Goal: Task Accomplishment & Management: Manage account settings

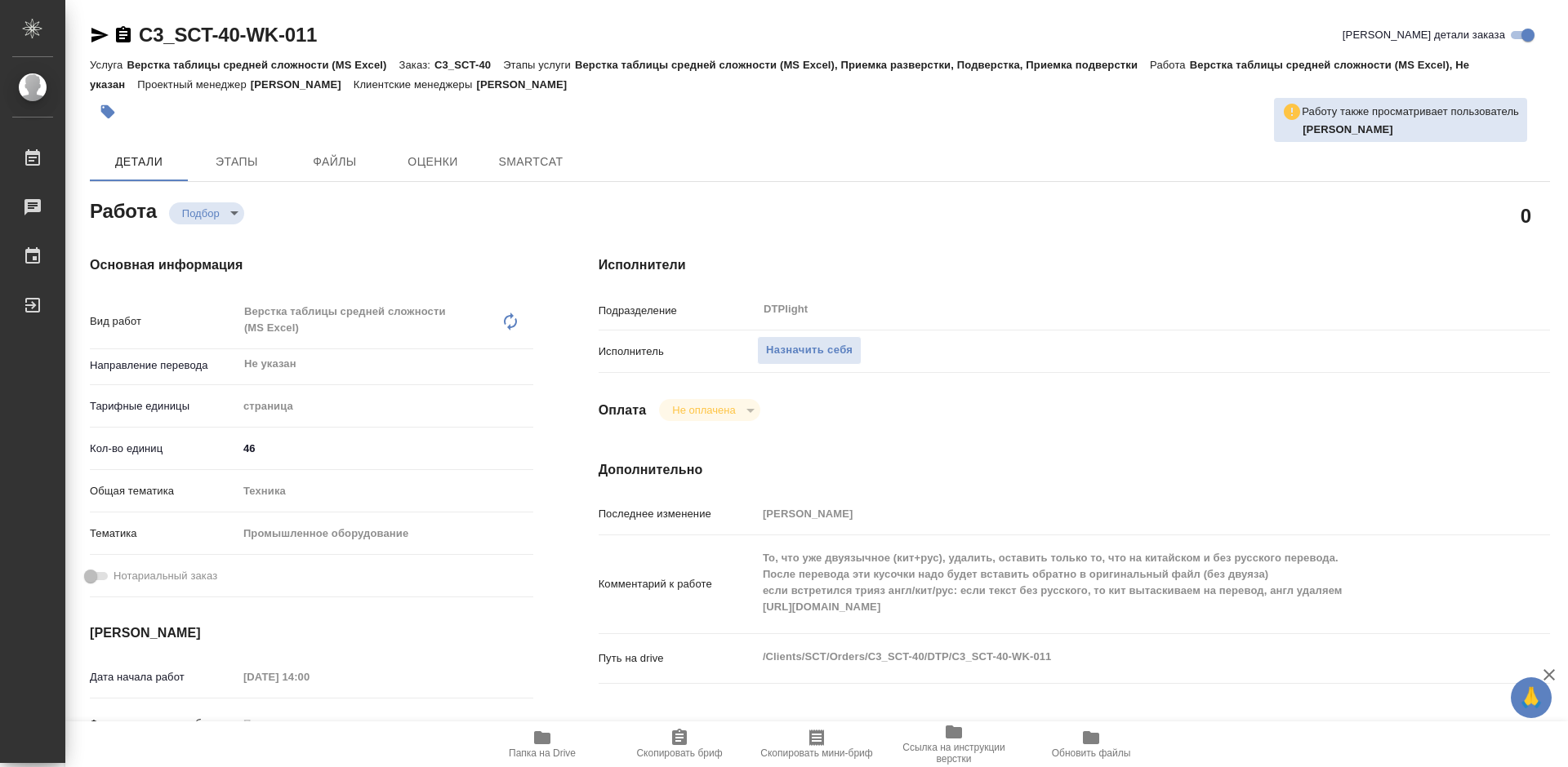
type textarea "x"
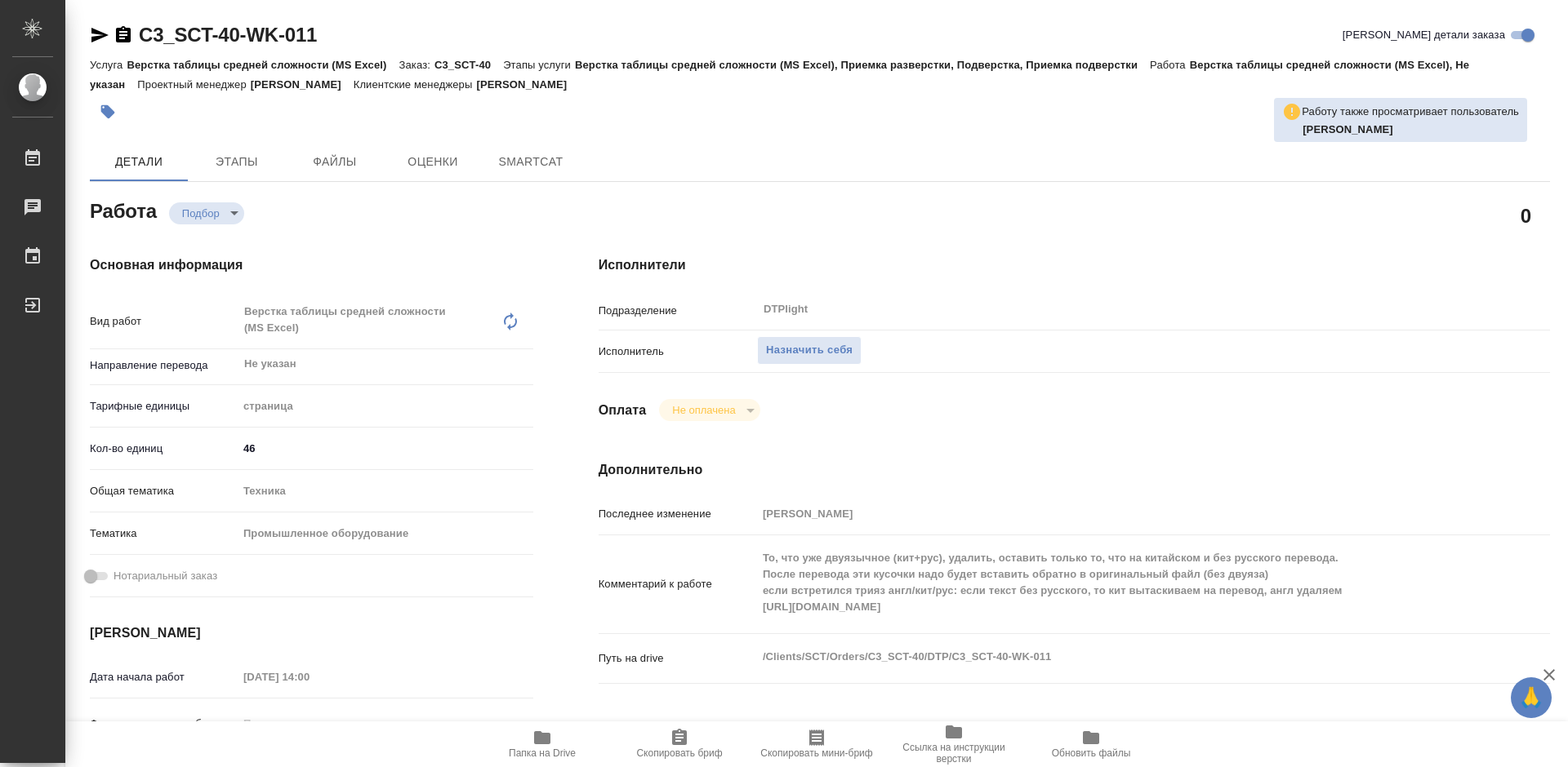
type textarea "x"
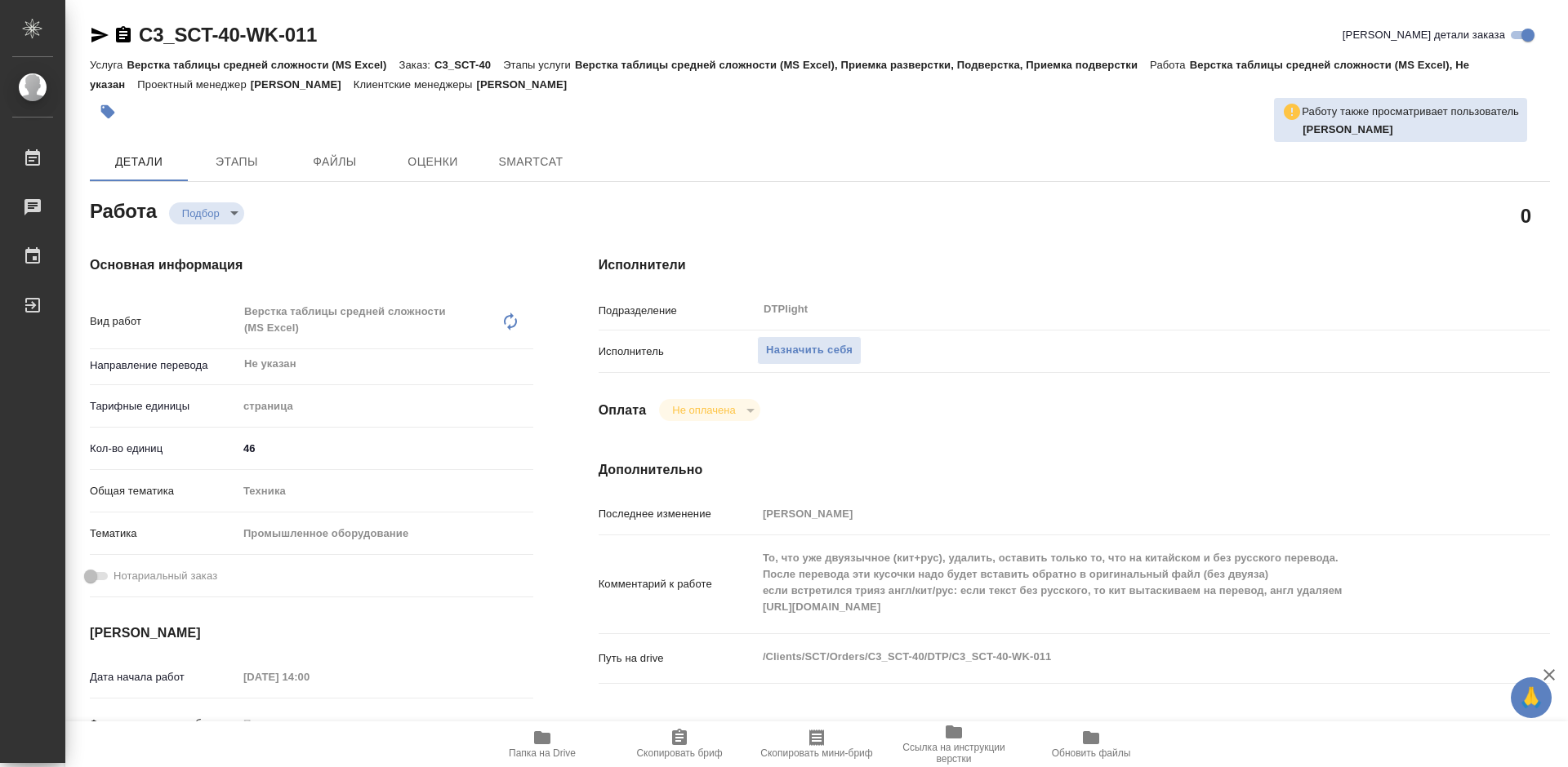
type textarea "x"
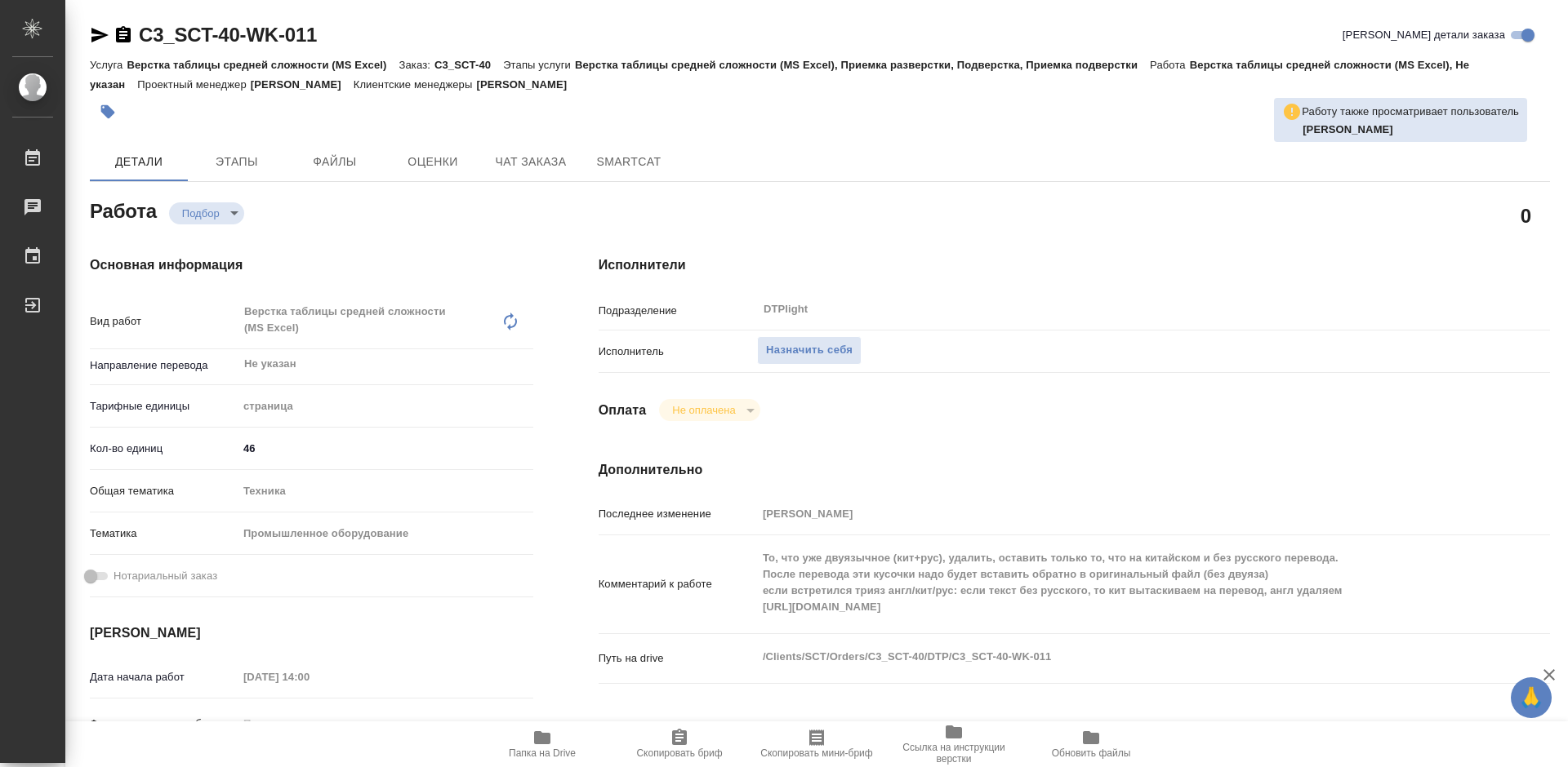
type textarea "x"
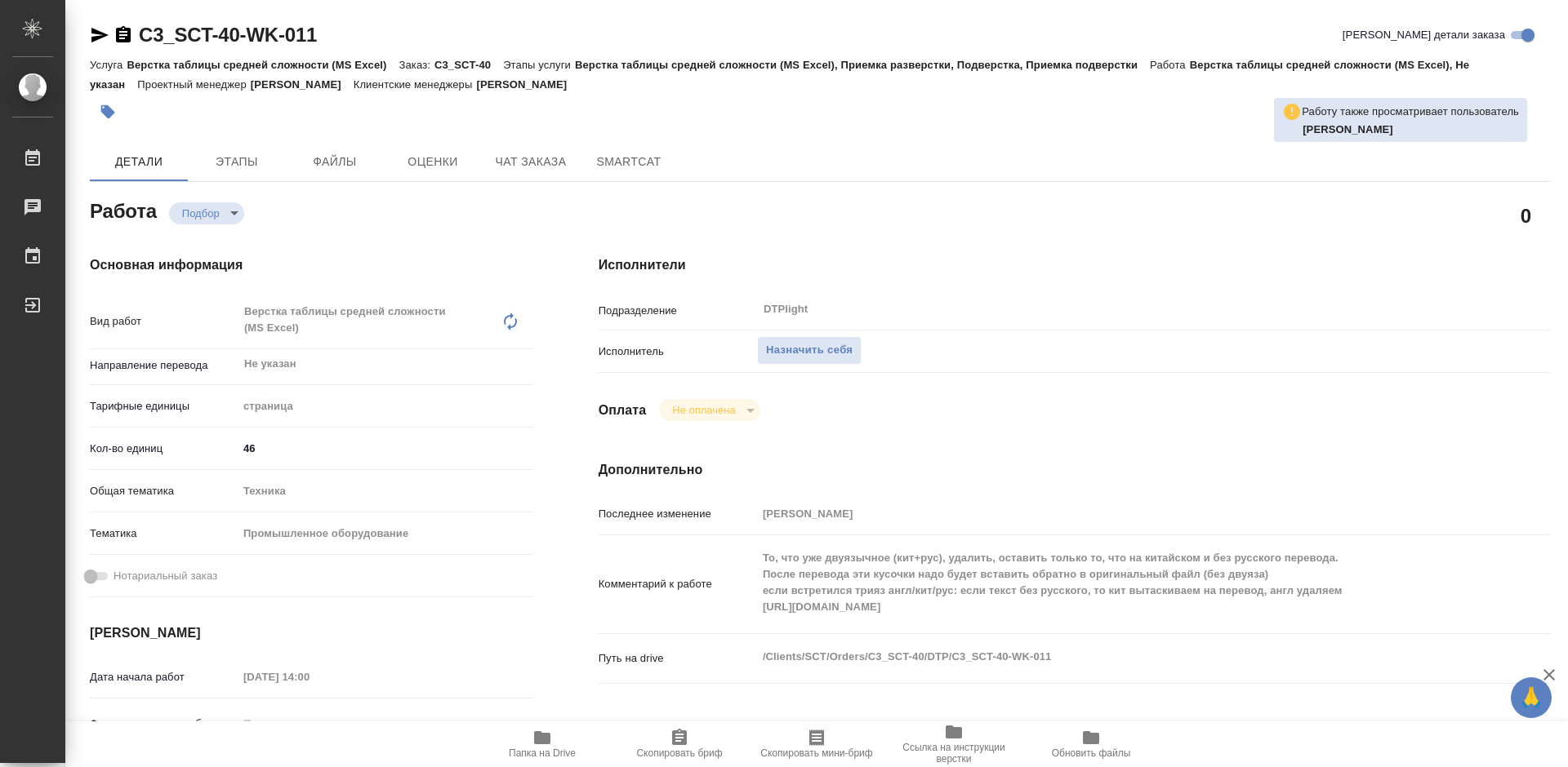
type textarea "x"
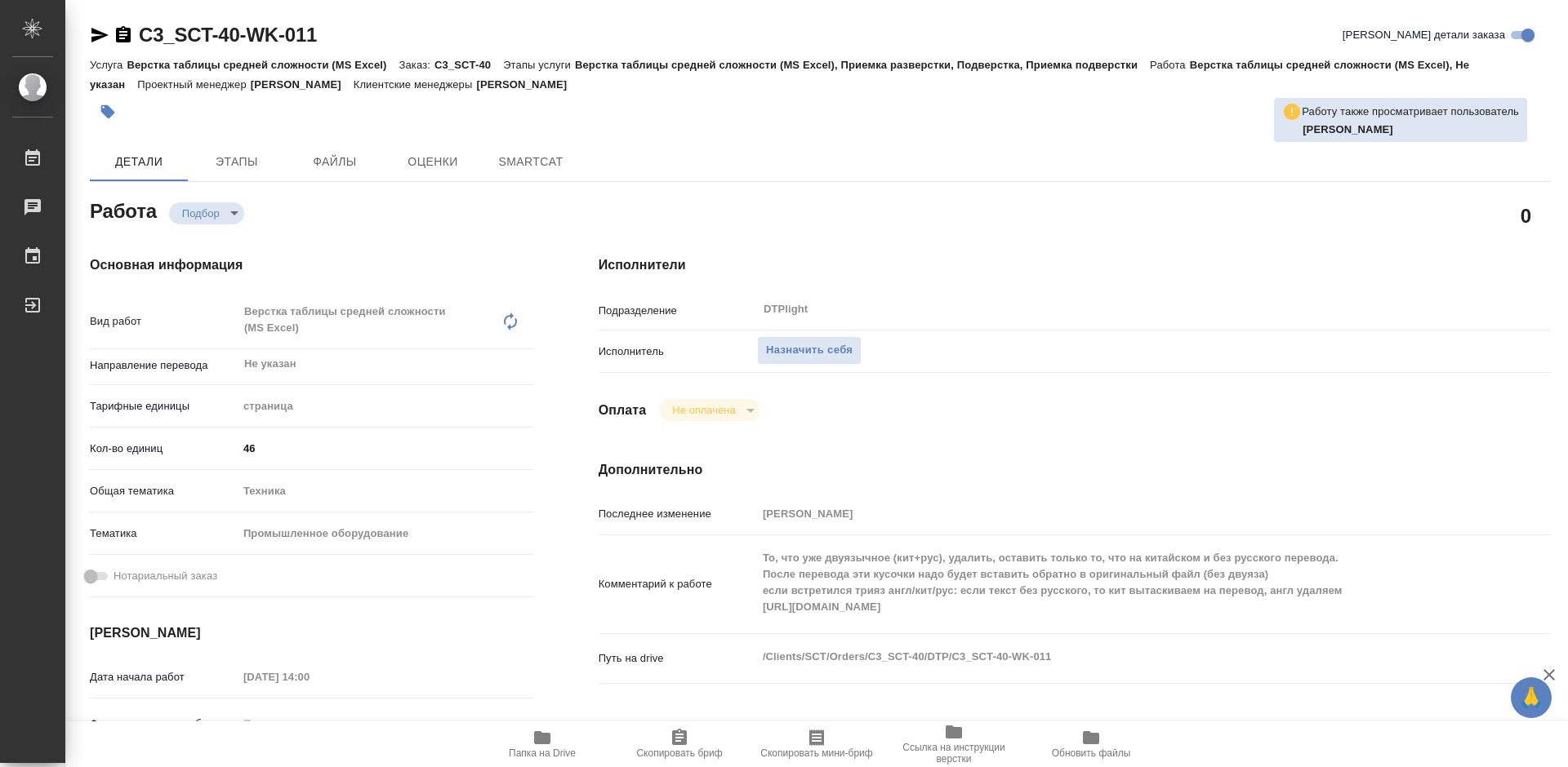
type textarea "x"
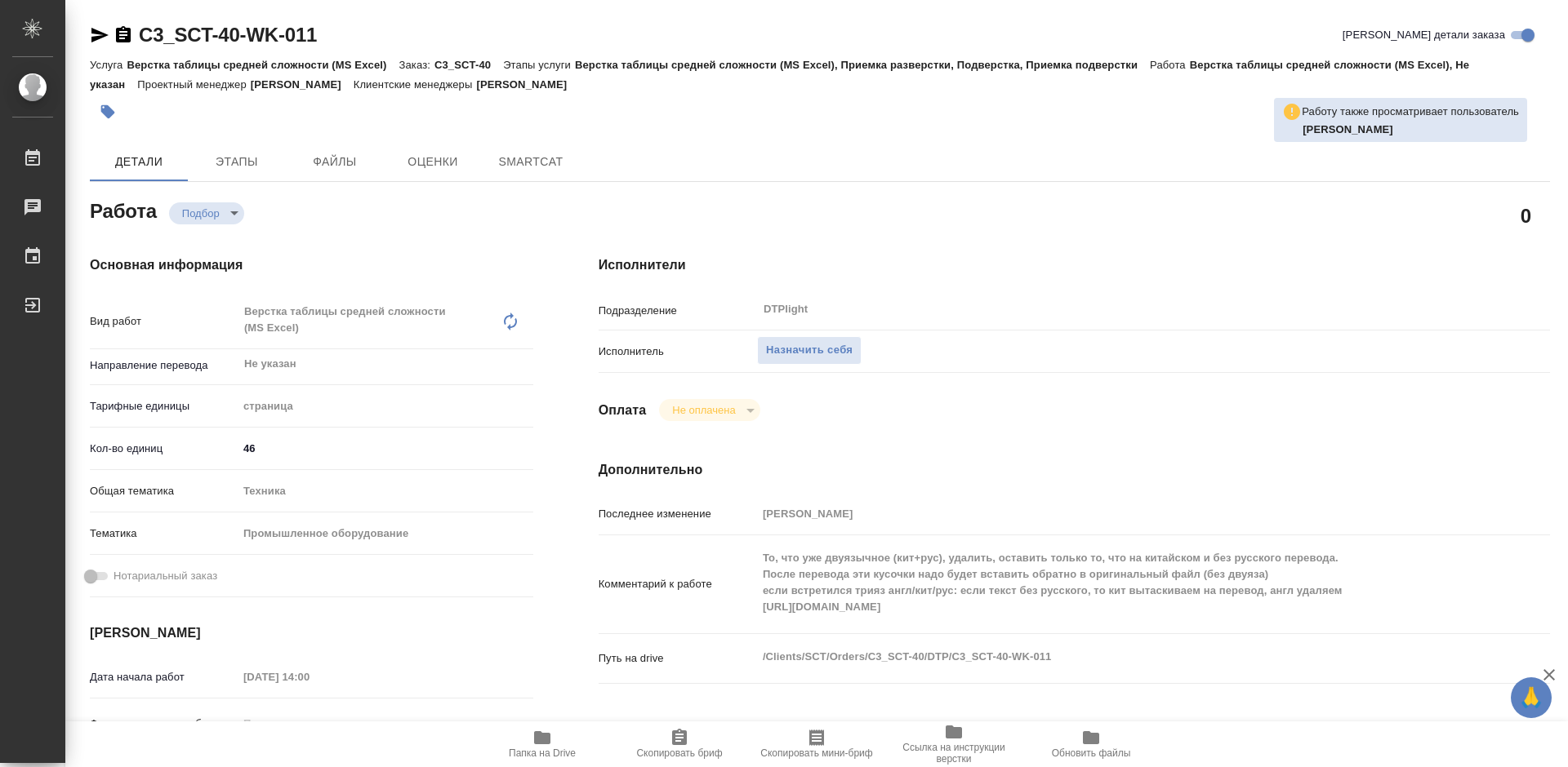
type textarea "x"
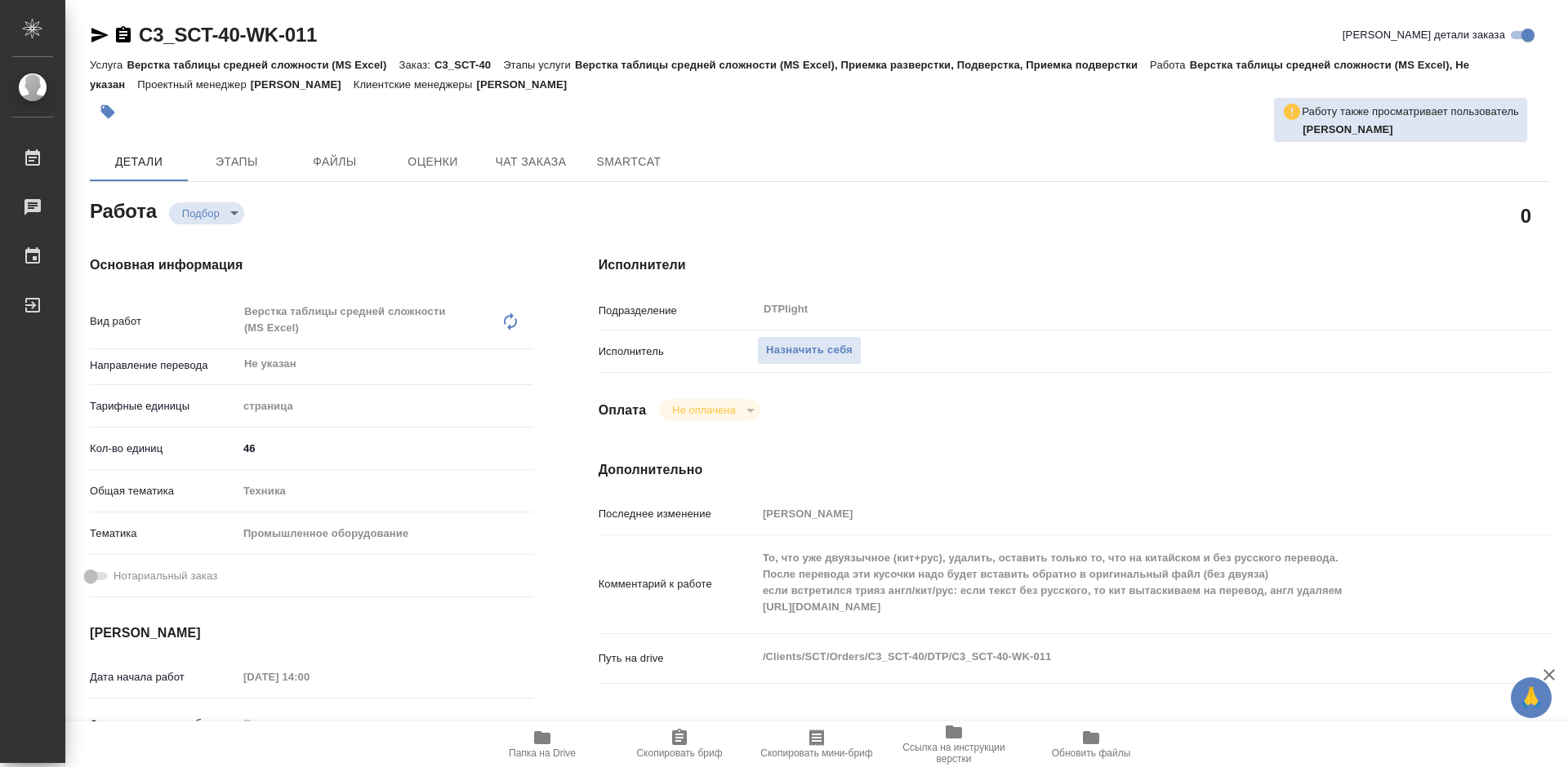
type textarea "x"
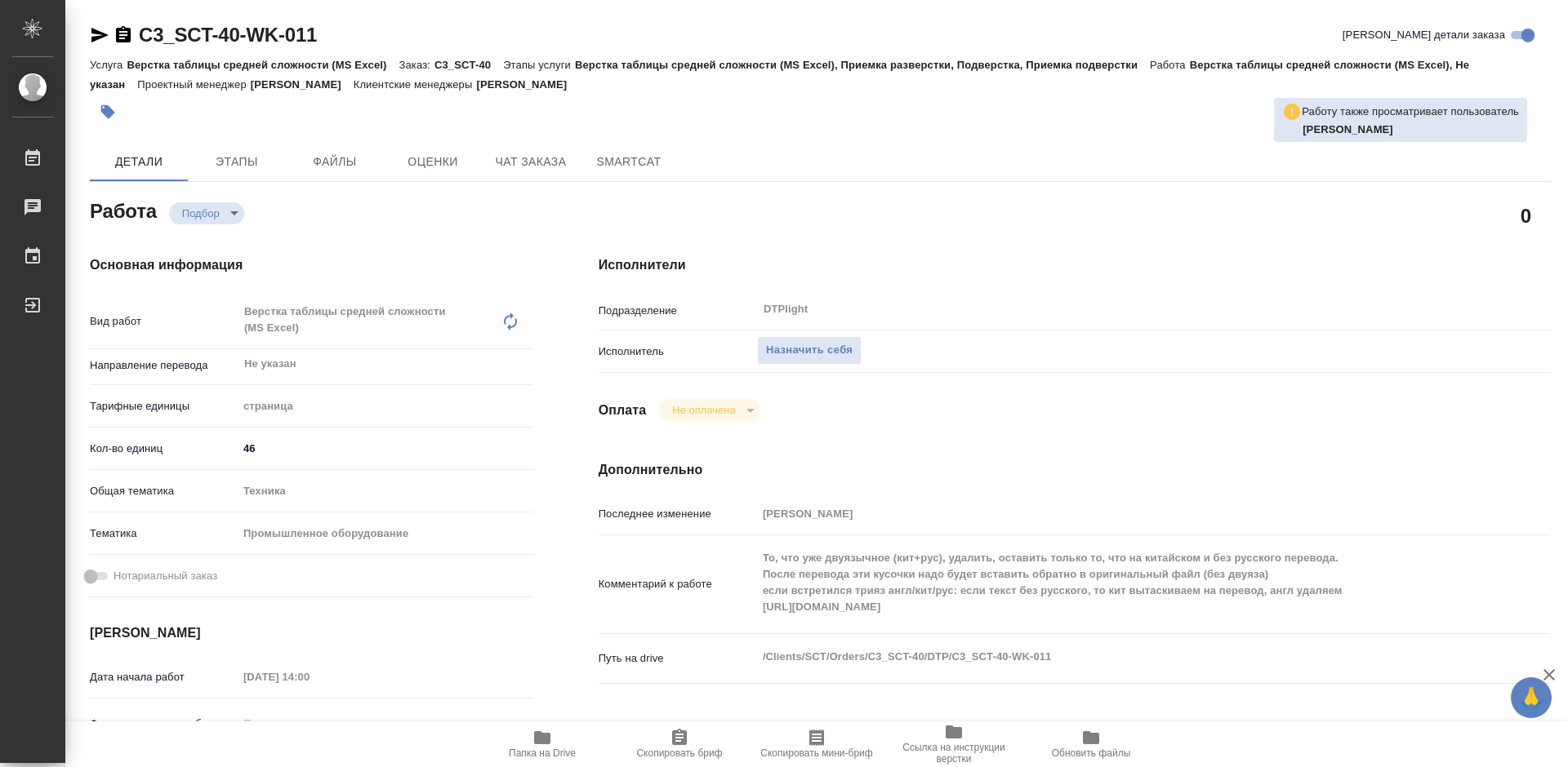
type textarea "x"
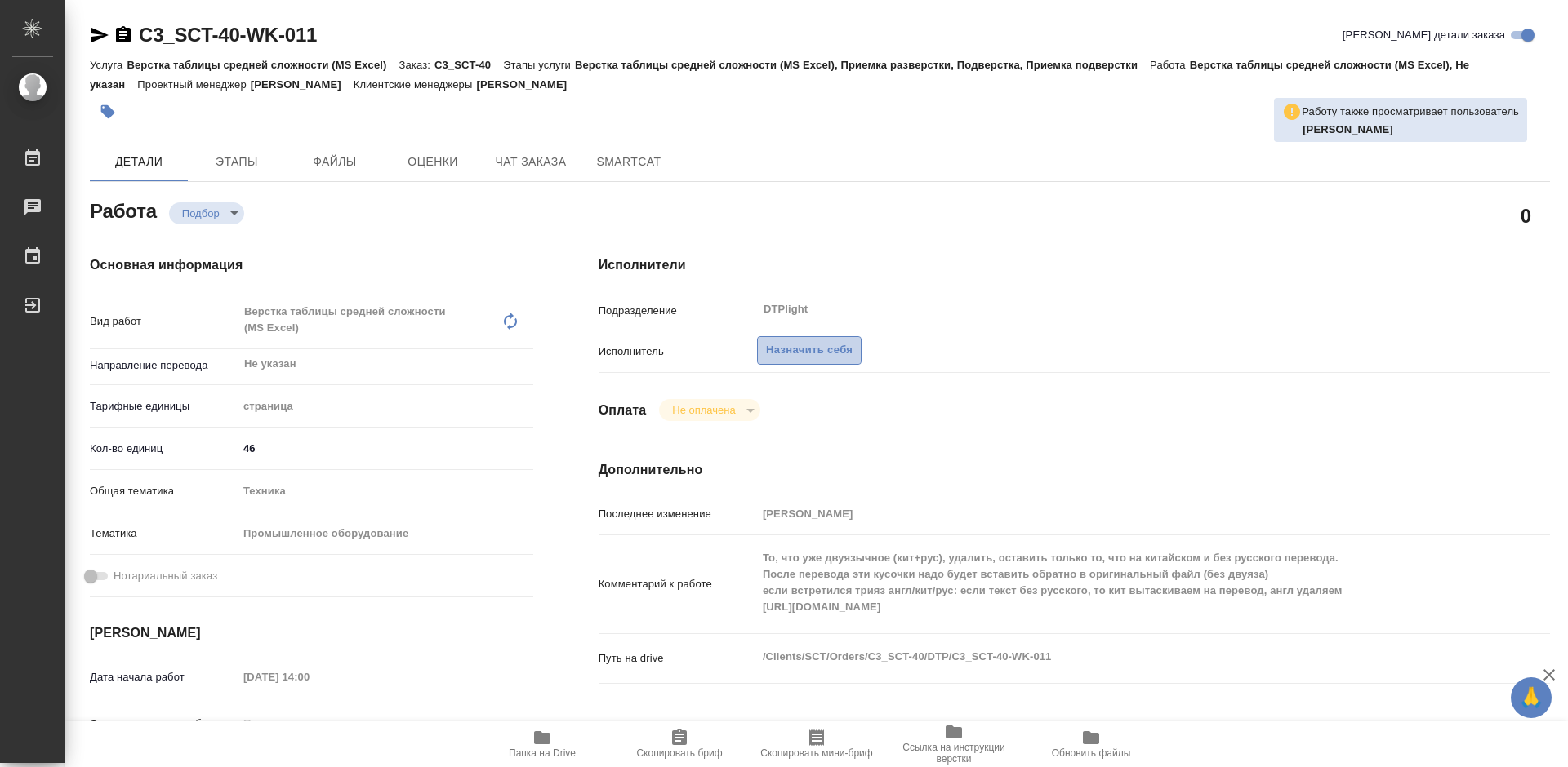
click at [834, 353] on span "Назначить себя" at bounding box center [808, 351] width 86 height 19
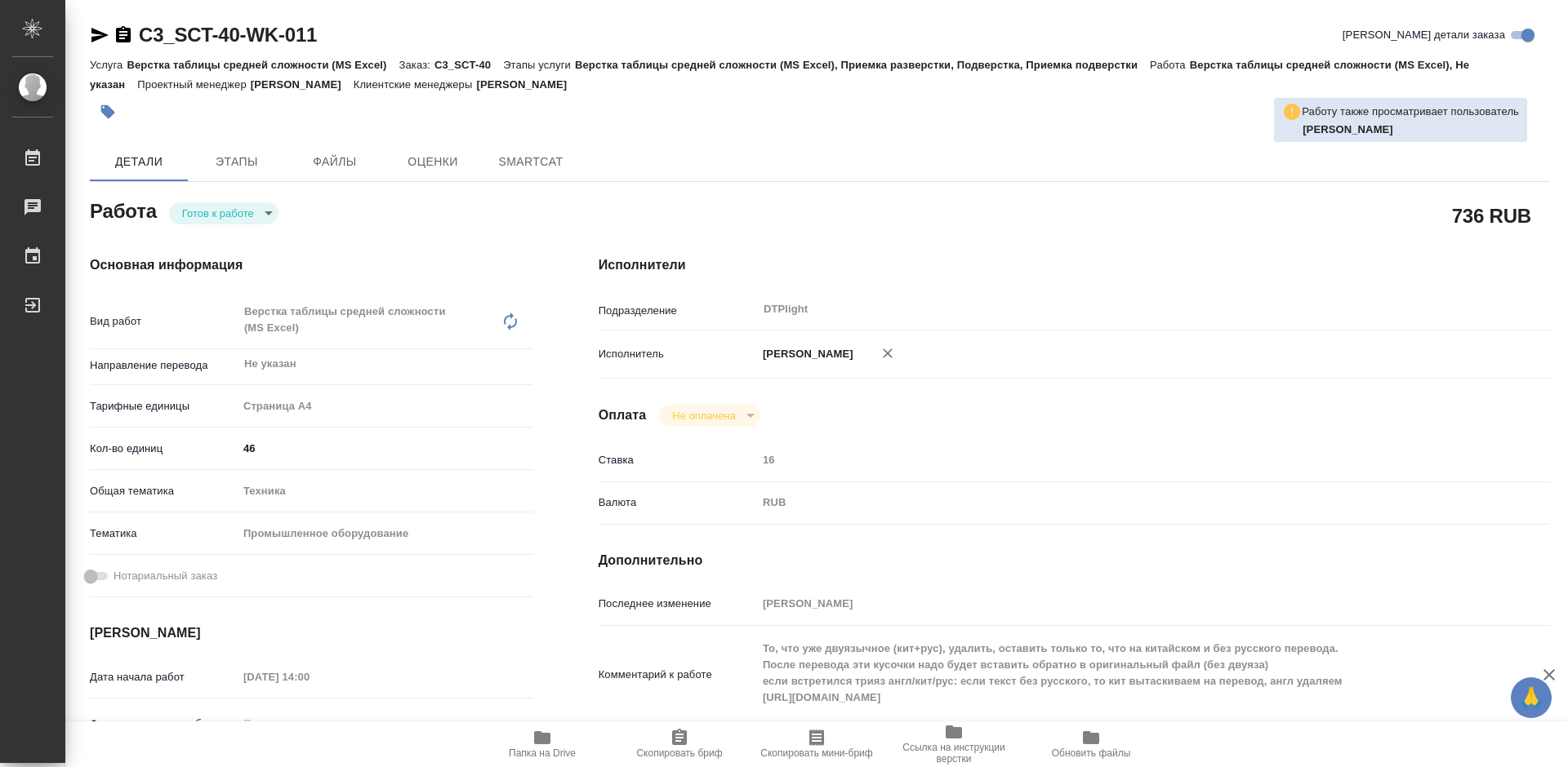
type textarea "x"
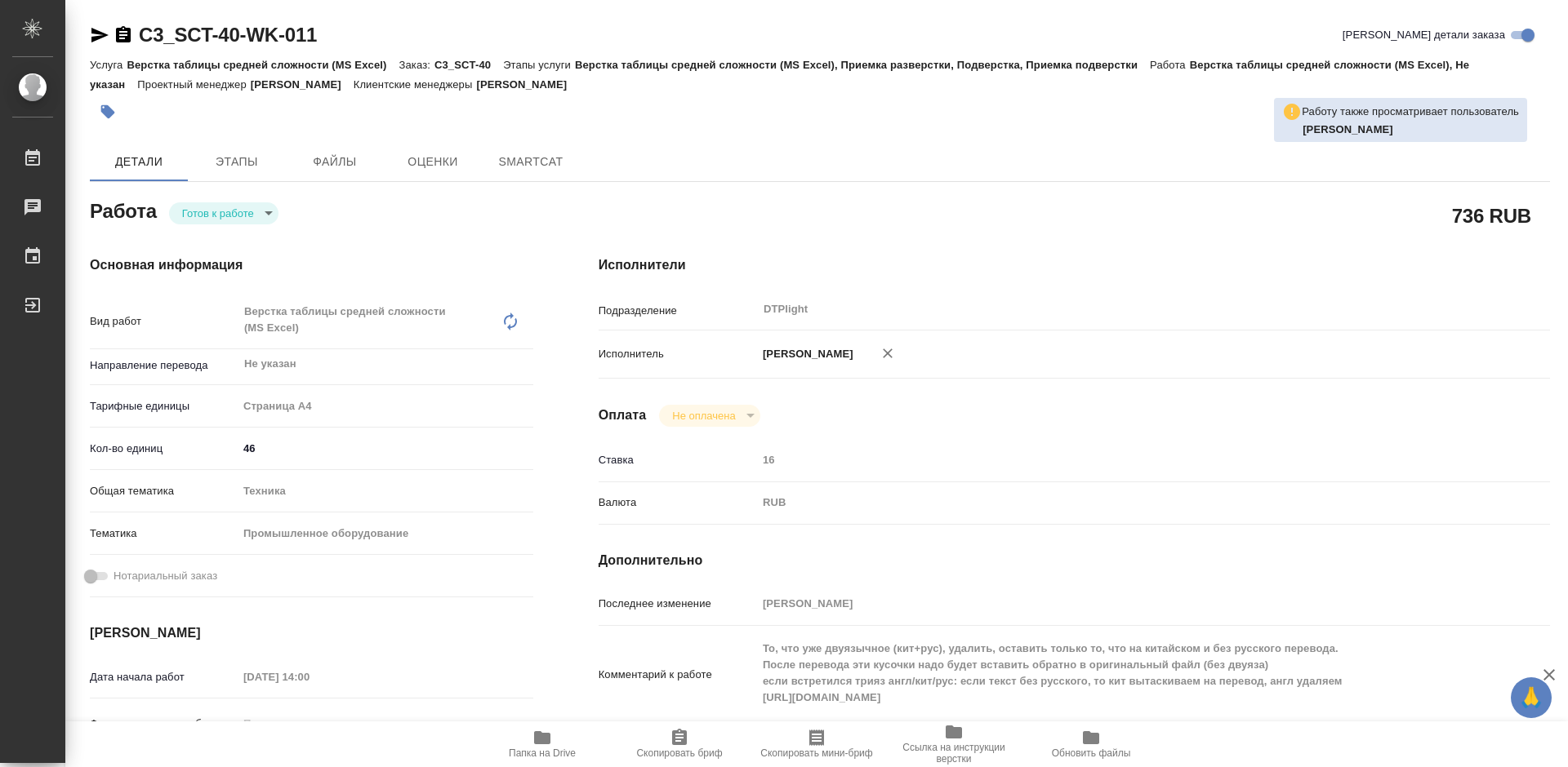
type textarea "x"
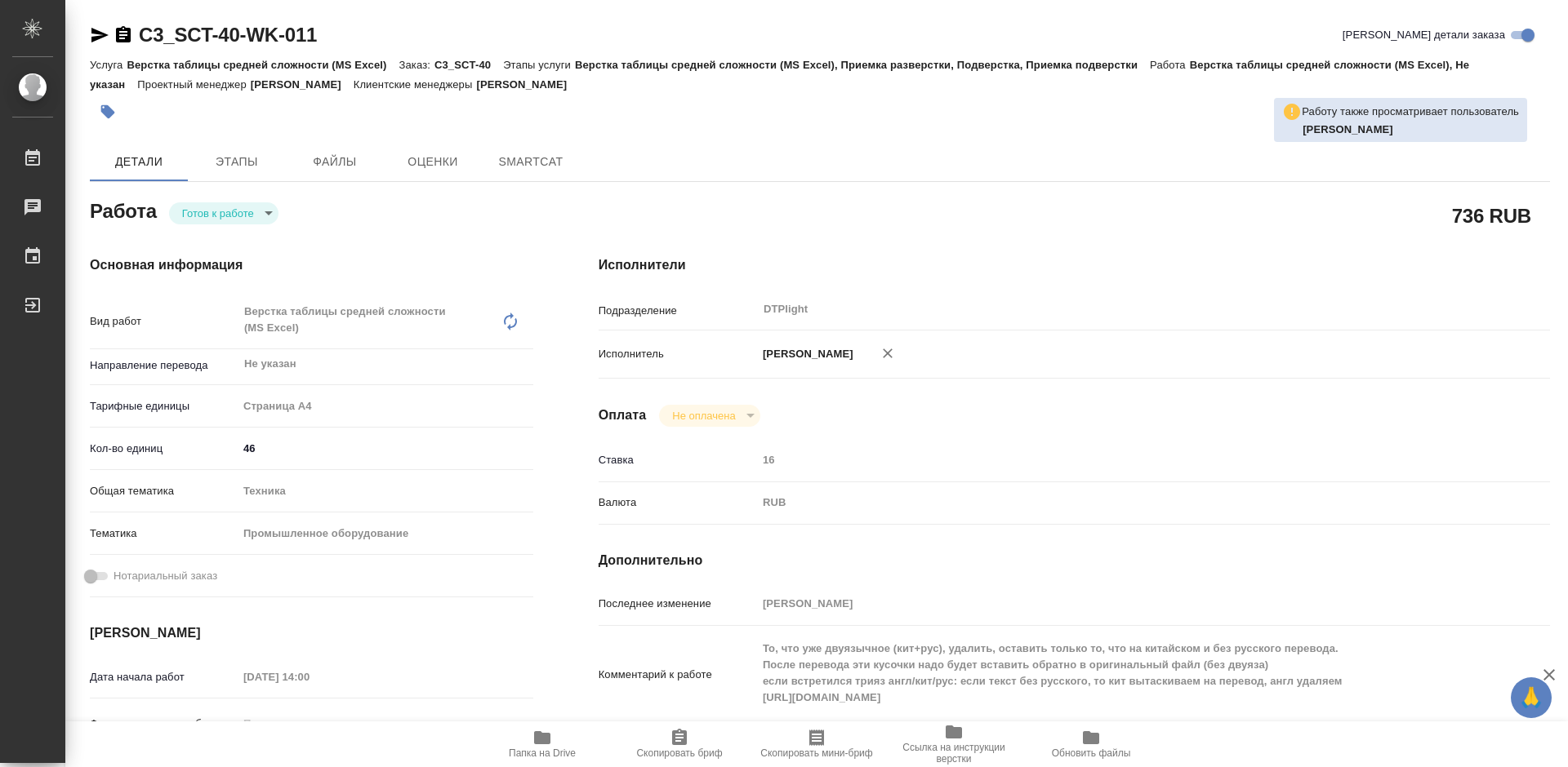
type textarea "x"
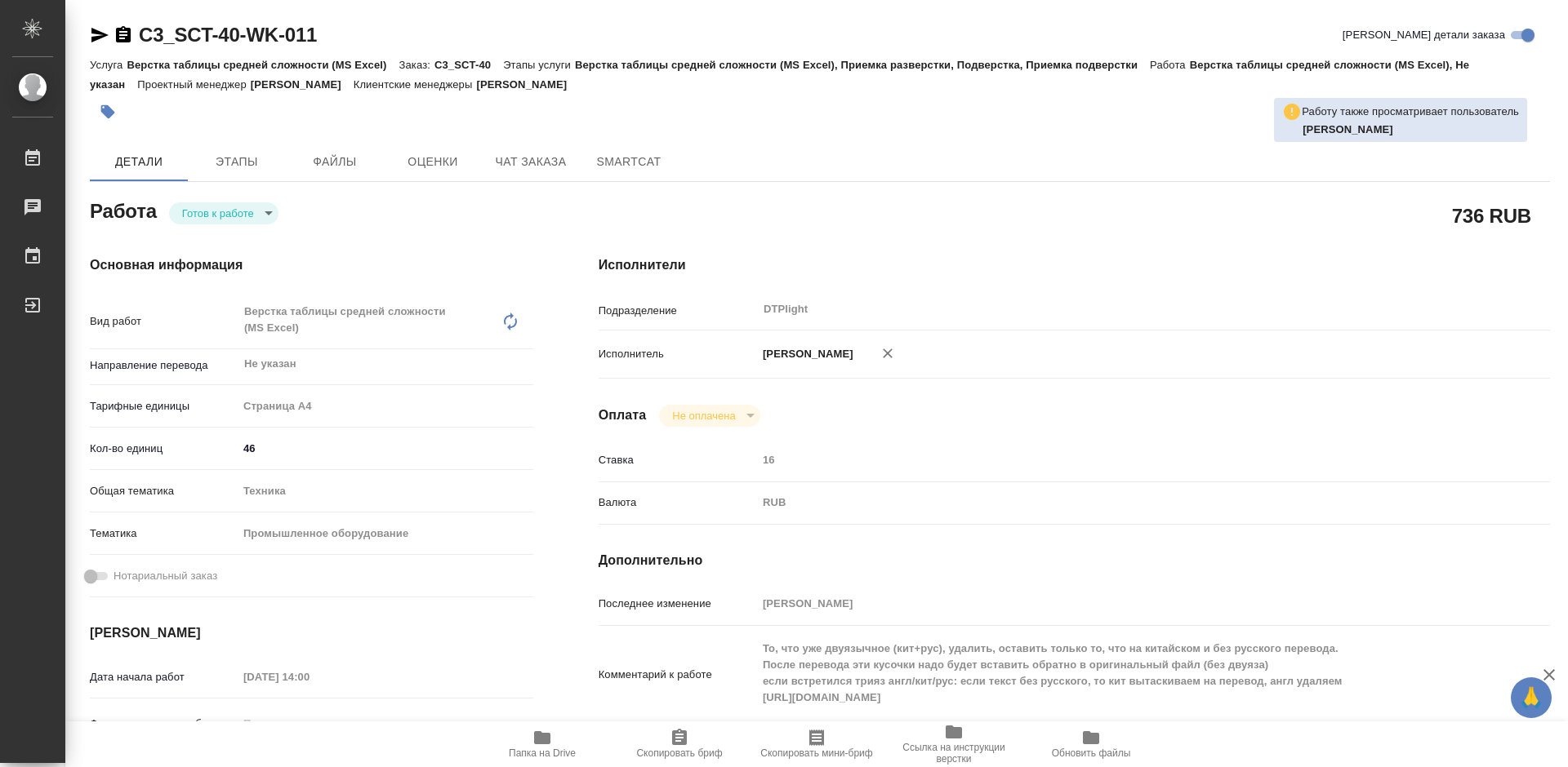
type textarea "x"
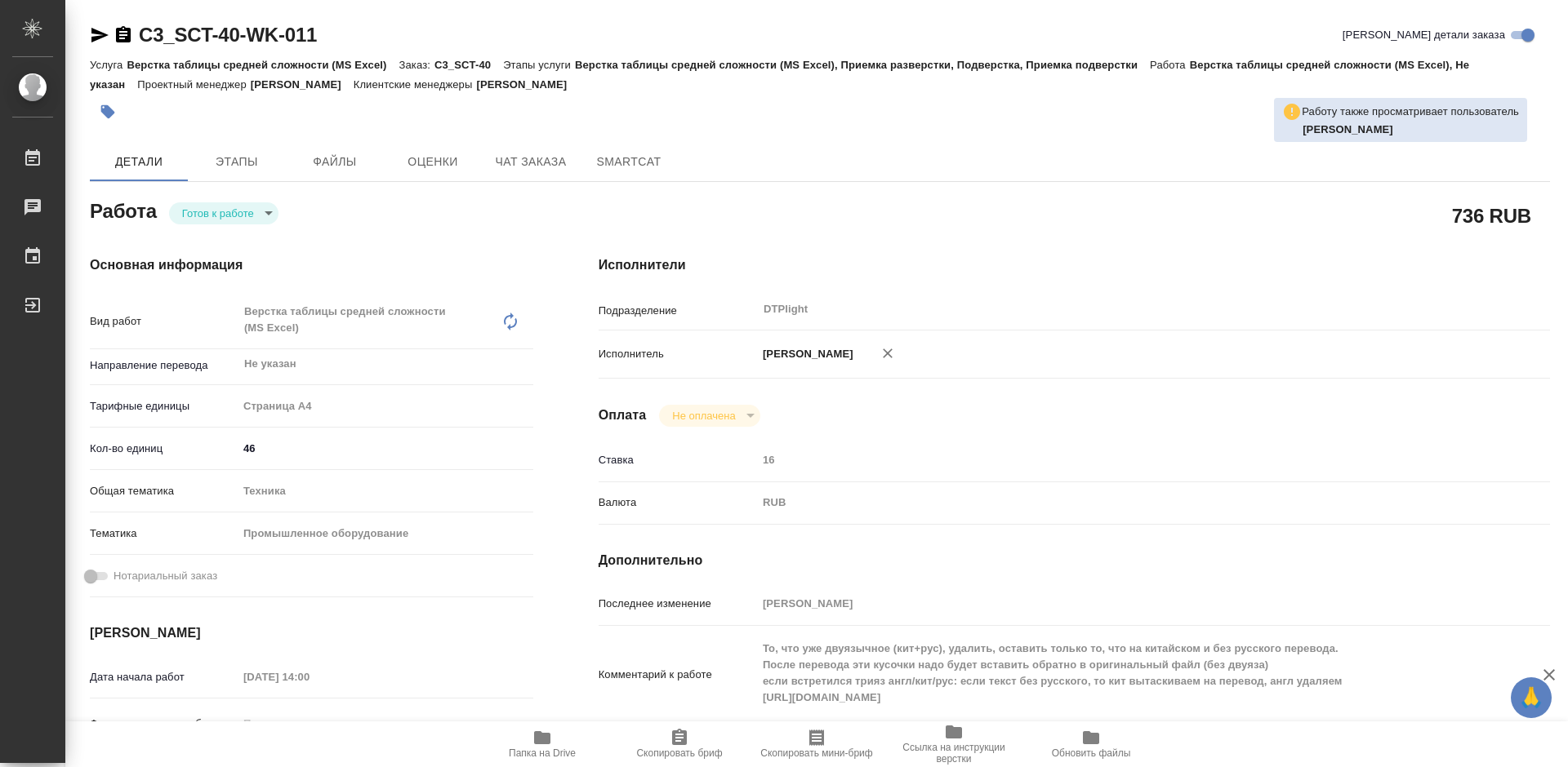
type textarea "x"
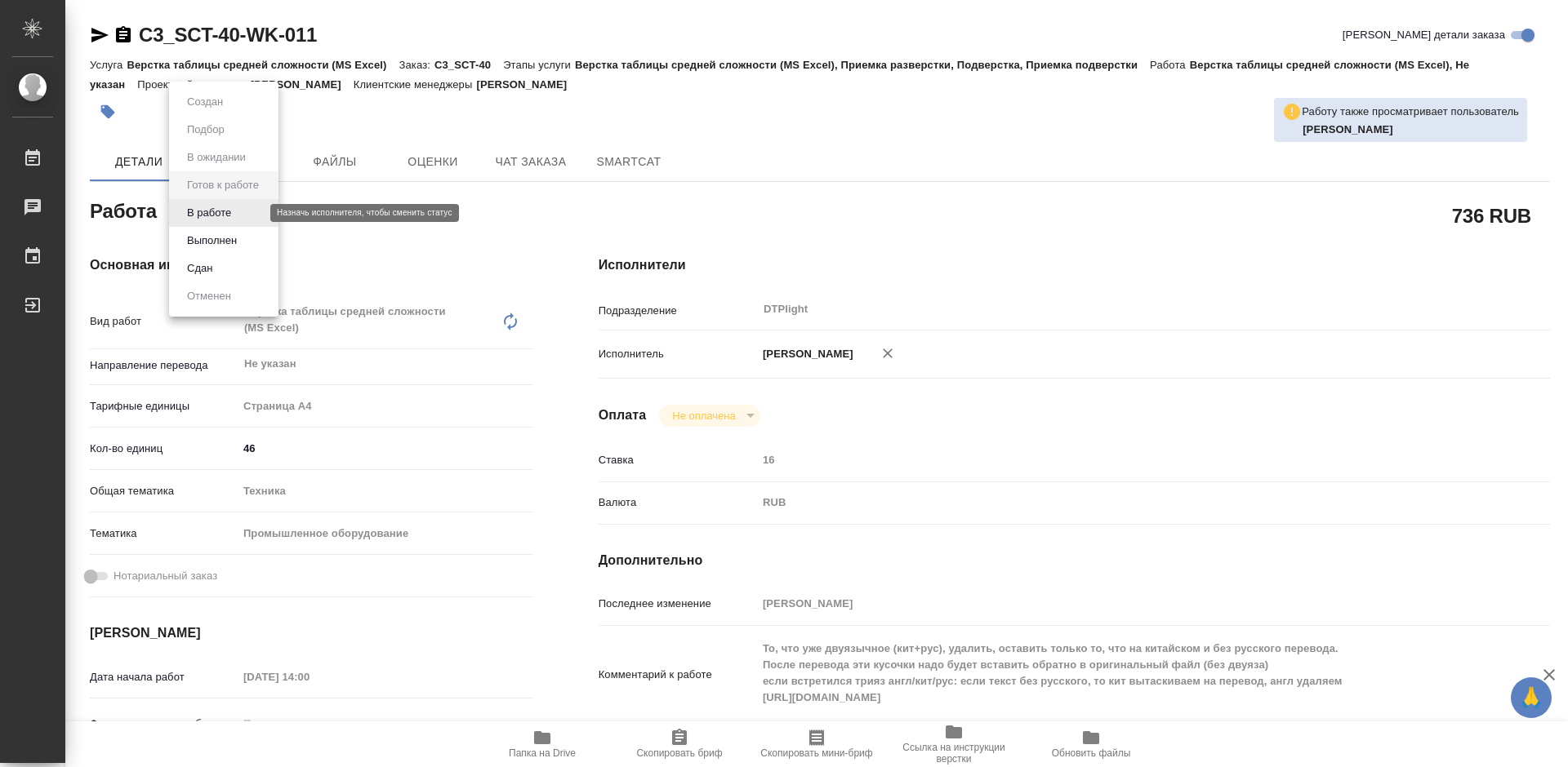
click at [221, 212] on body "🙏 .cls-1 fill:#fff; AWATERA Tretyakova Mariya Работы 0 Чаты График Выйти C3_SCT…" at bounding box center [784, 383] width 1568 height 767
click at [223, 212] on button "В работе" at bounding box center [210, 213] width 54 height 18
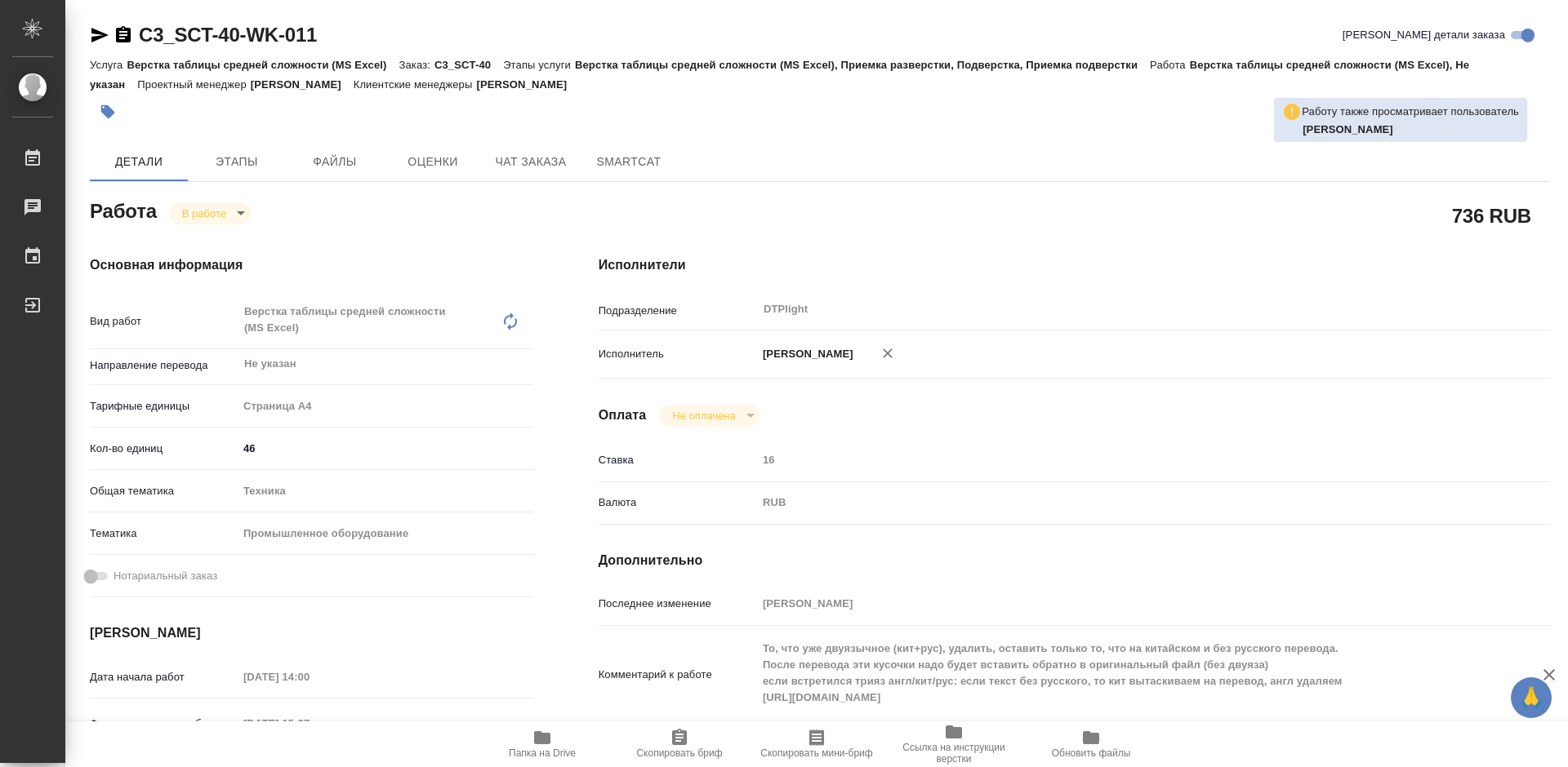
type textarea "x"
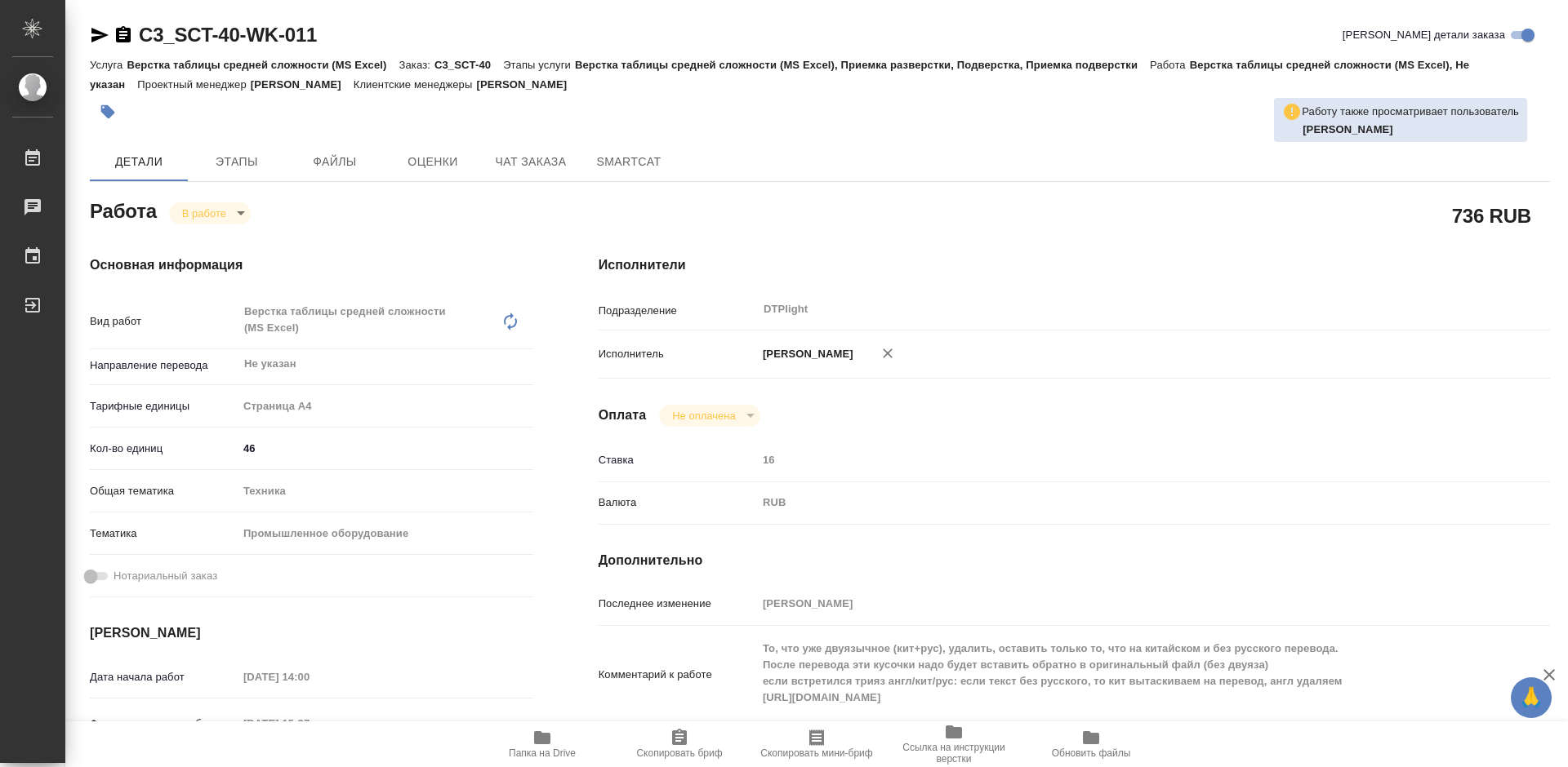
type textarea "x"
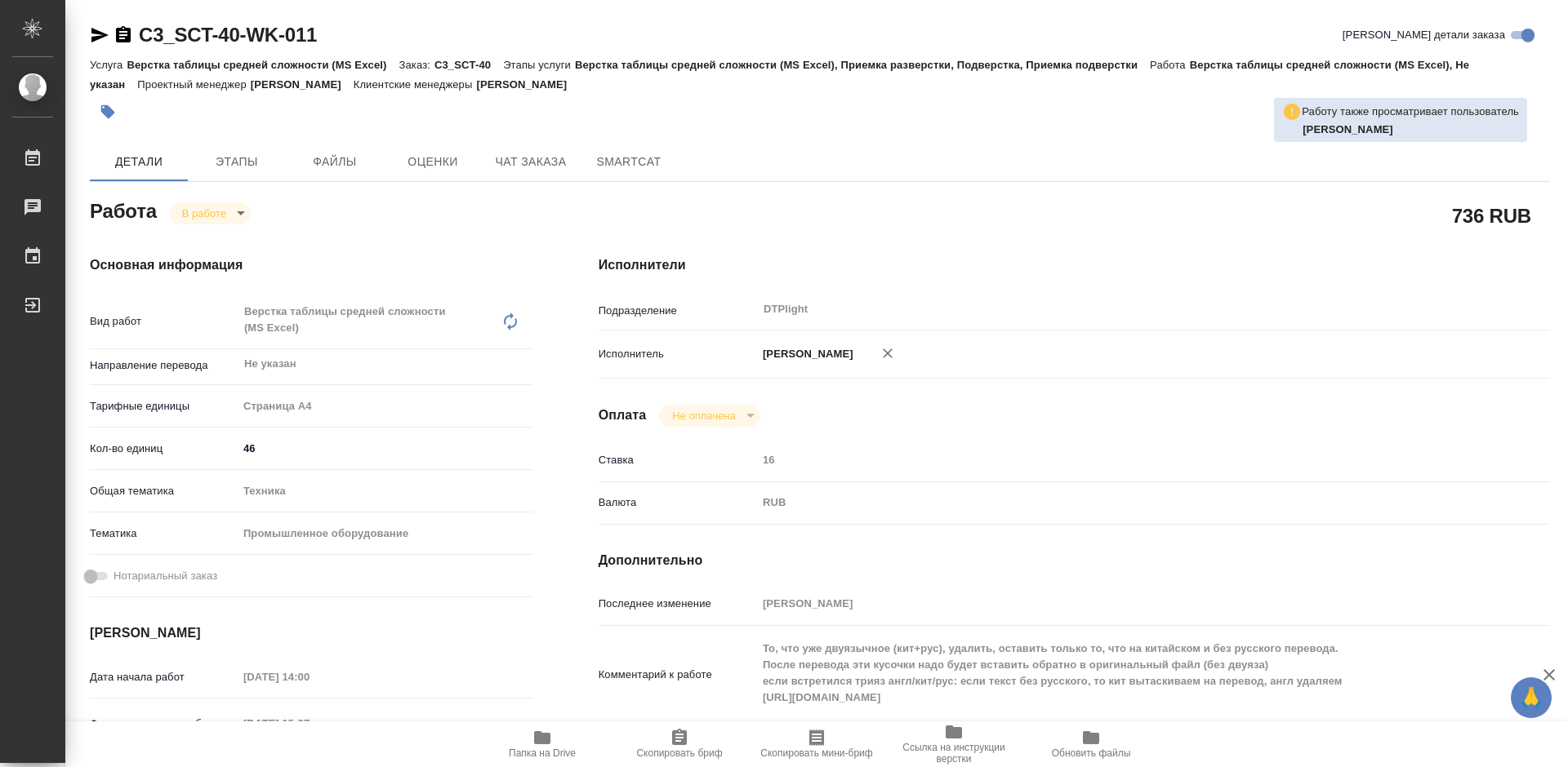
type textarea "x"
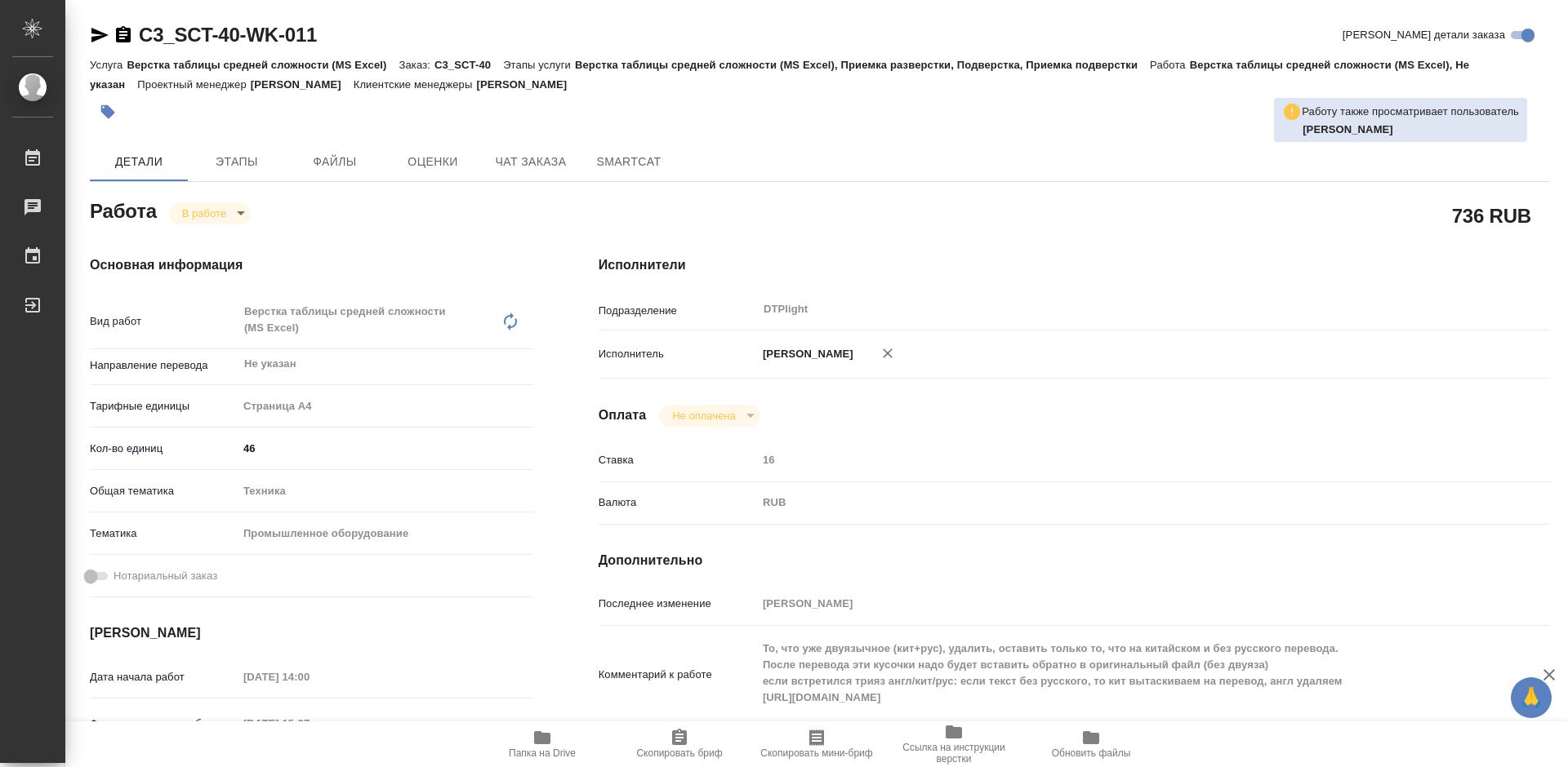
type textarea "x"
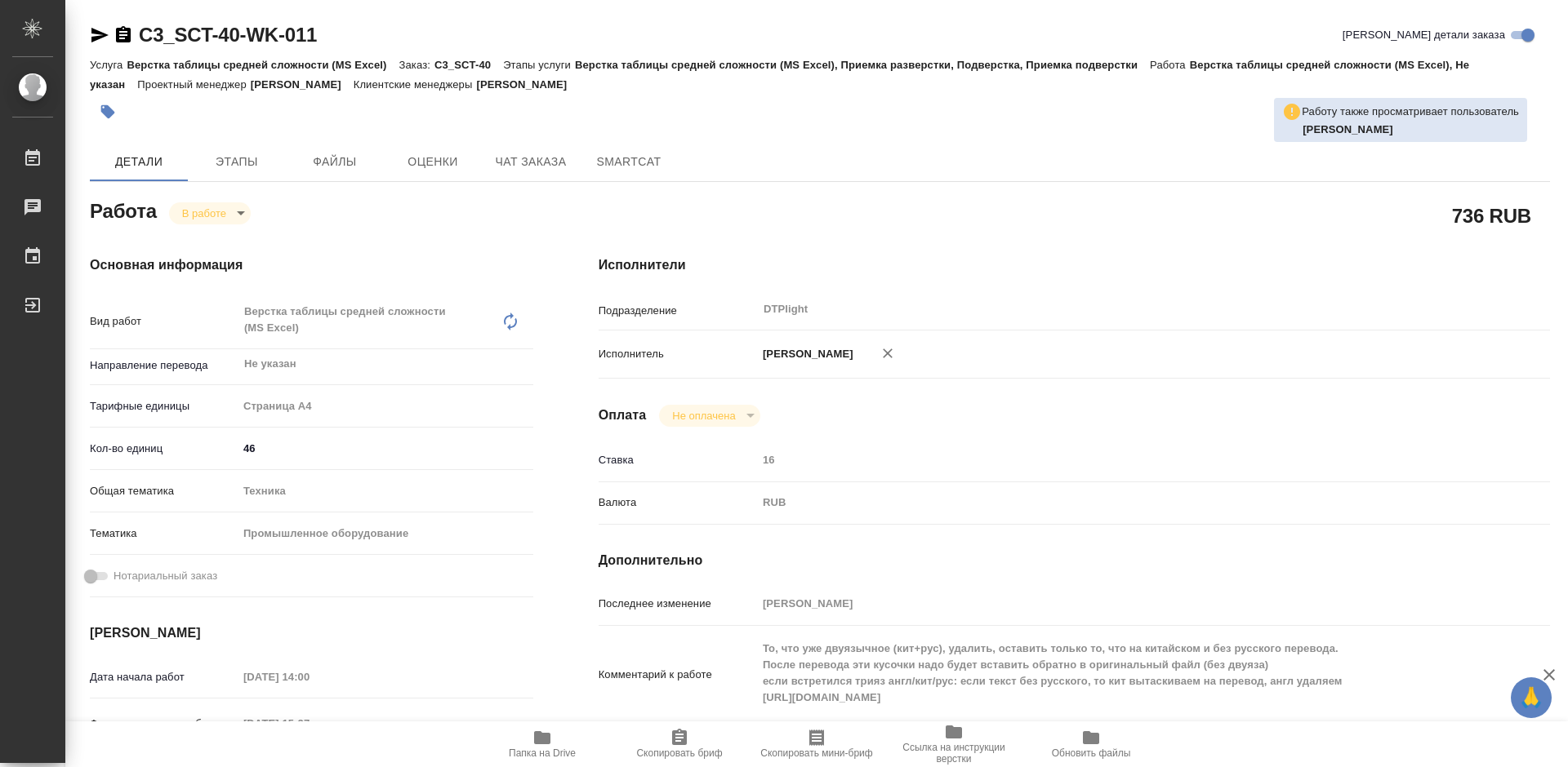
click at [551, 743] on icon "button" at bounding box center [542, 737] width 19 height 19
click at [555, 744] on span "Папка на Drive" at bounding box center [542, 743] width 118 height 31
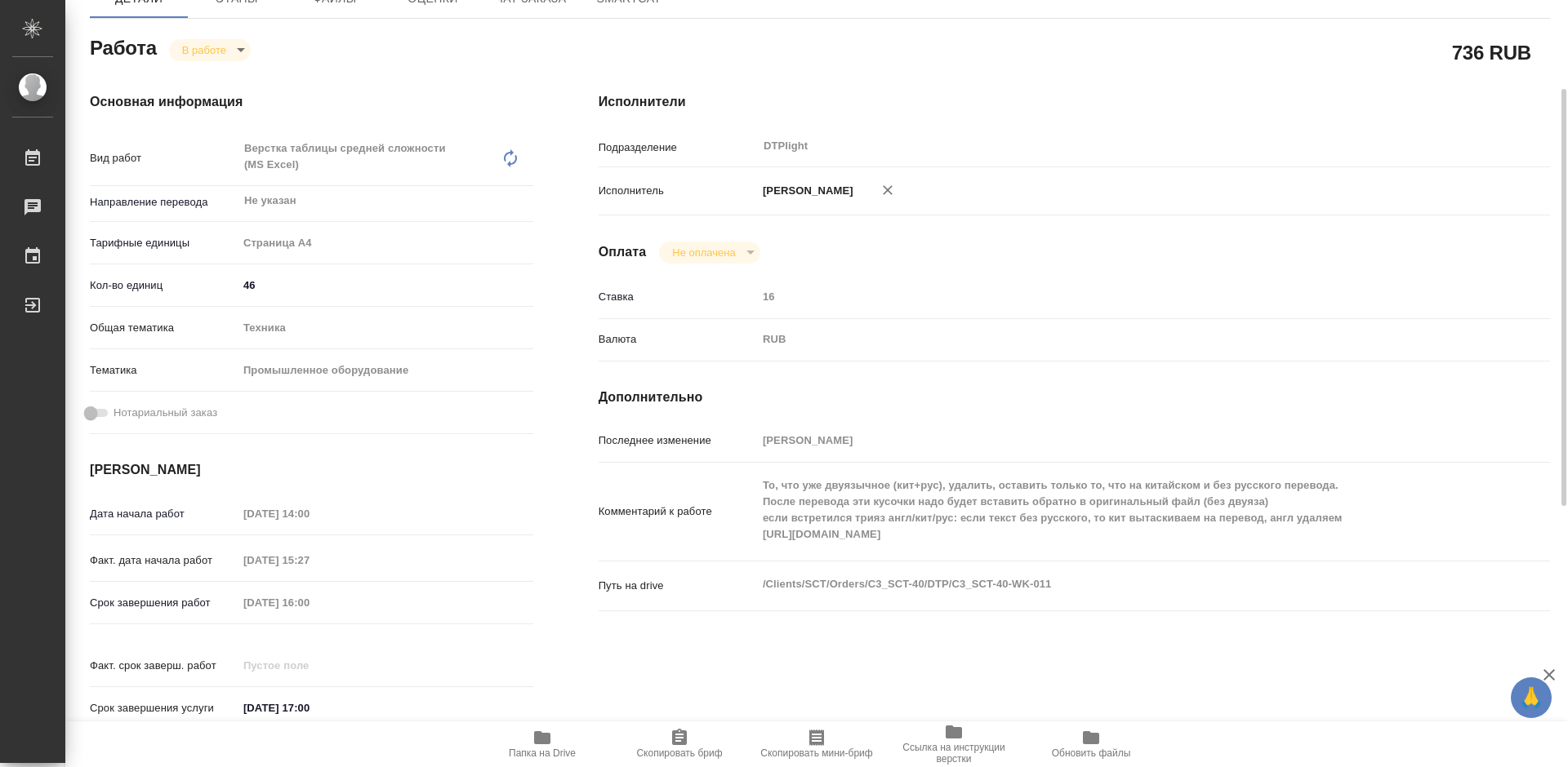
scroll to position [326, 0]
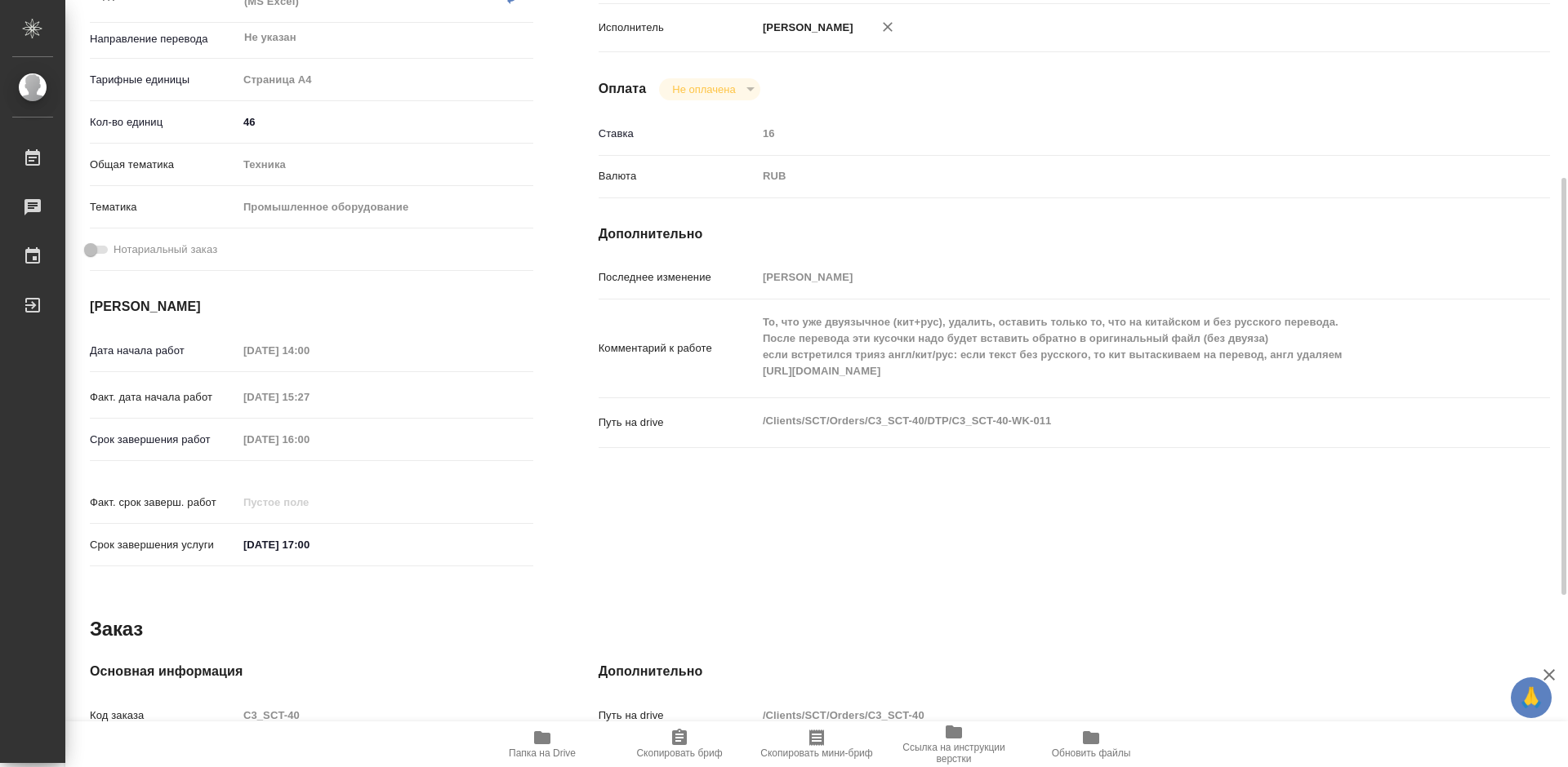
click at [556, 737] on span "Папка на Drive" at bounding box center [542, 743] width 118 height 31
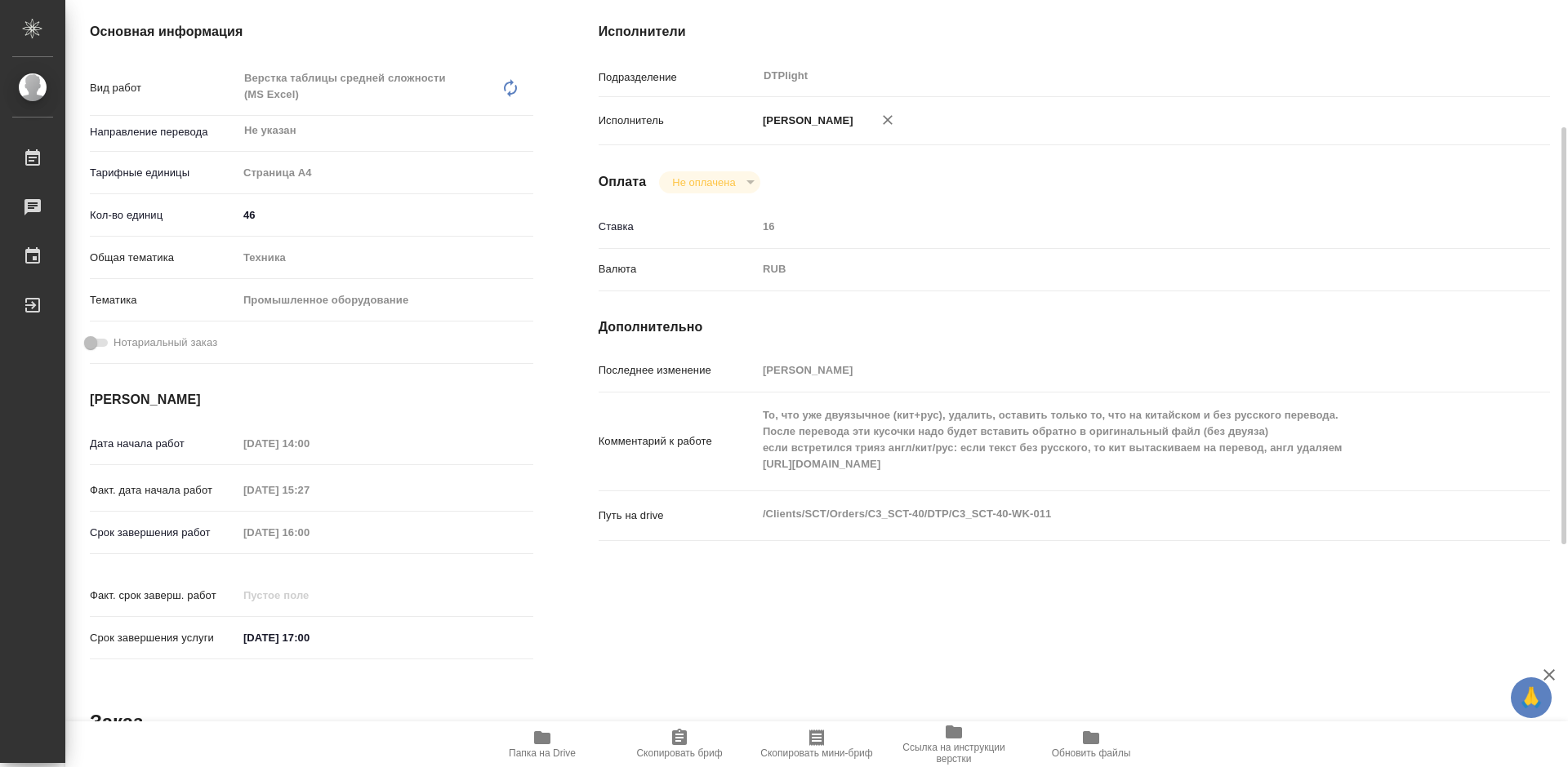
scroll to position [0, 0]
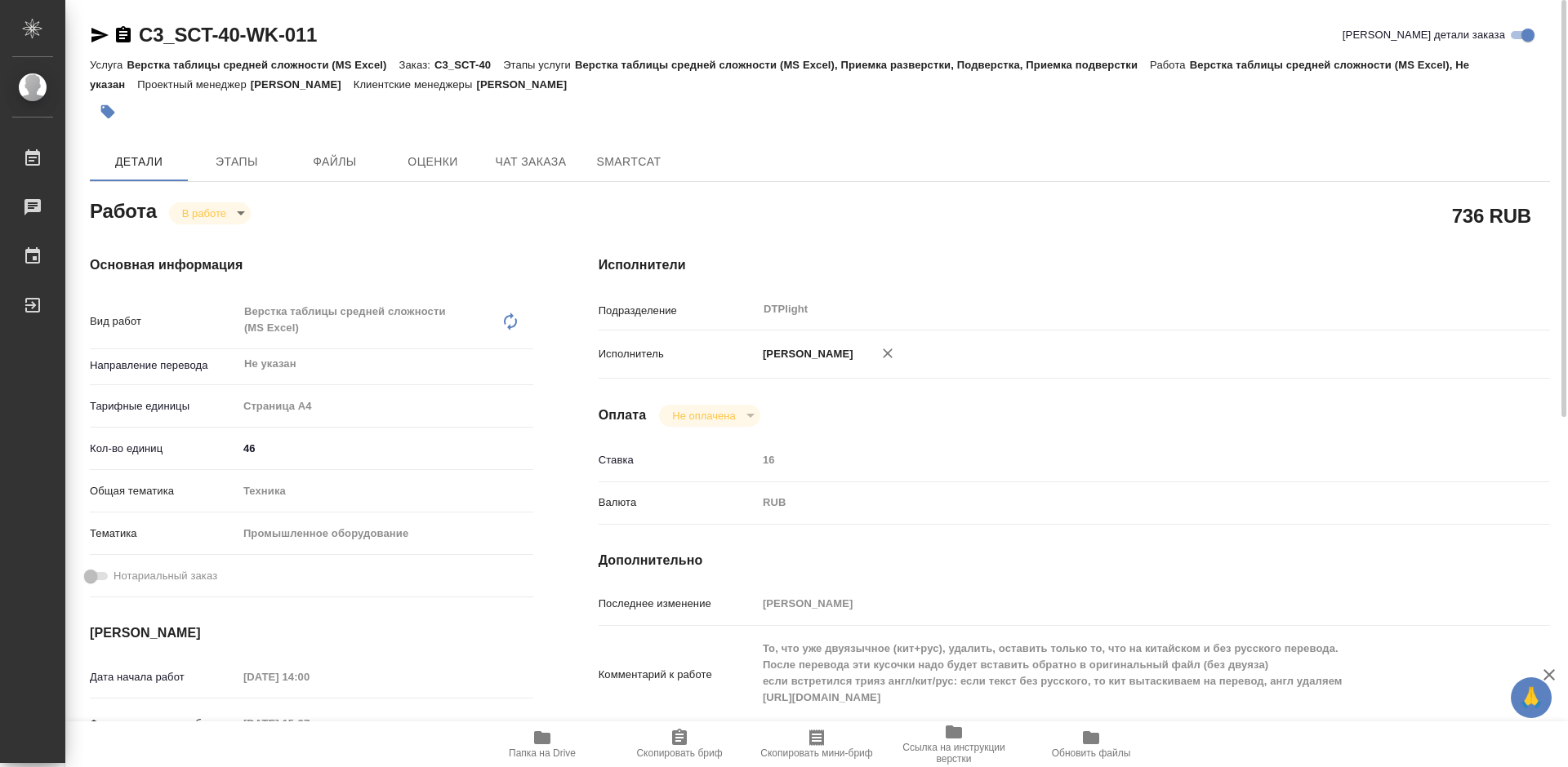
click at [230, 208] on body "🙏 .cls-1 fill:#fff; AWATERA Tretyakova Mariya Работы 0 Чаты График Выйти C3_SCT…" at bounding box center [784, 383] width 1568 height 767
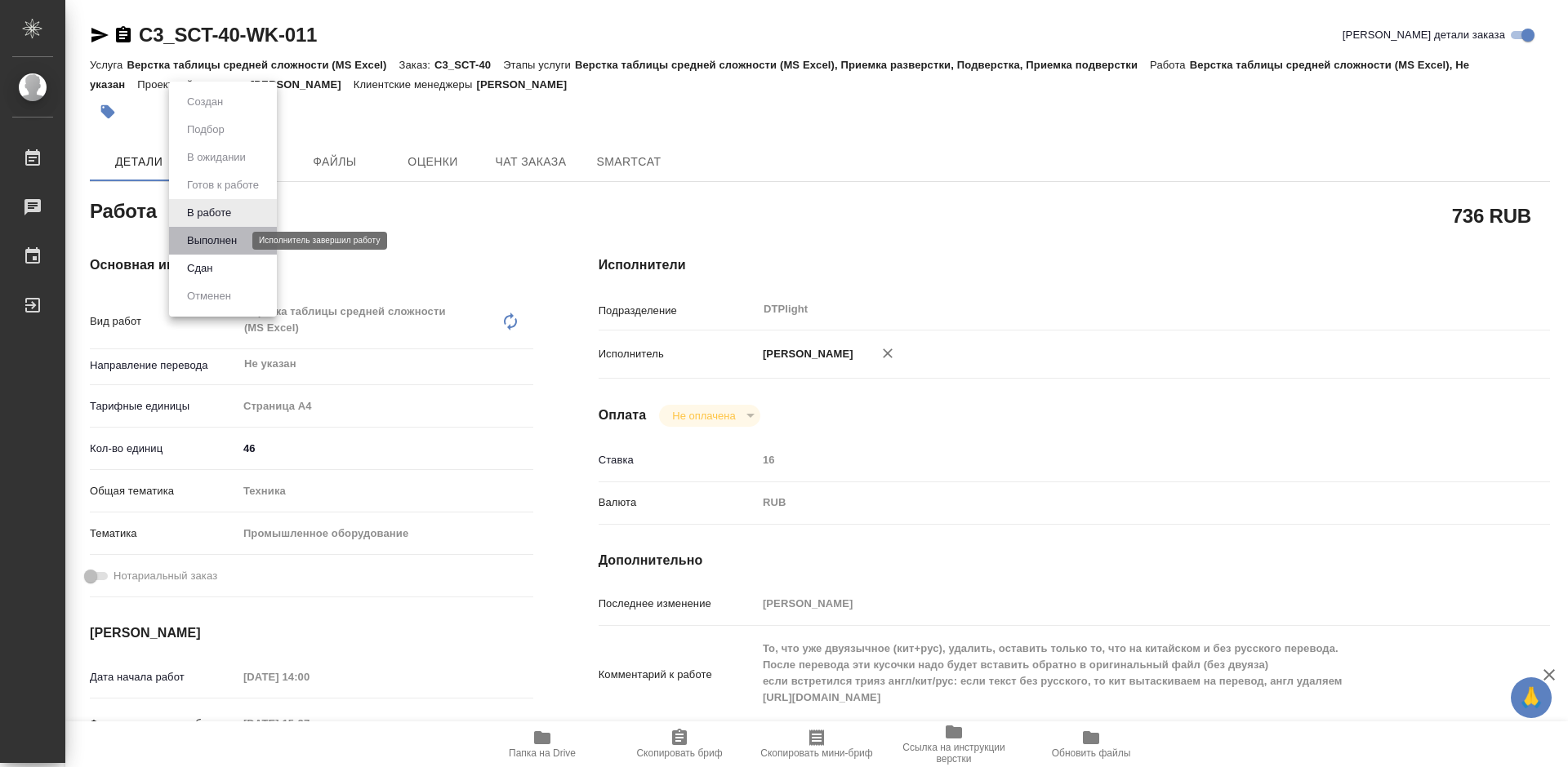
click at [235, 237] on button "Выполнен" at bounding box center [212, 241] width 59 height 18
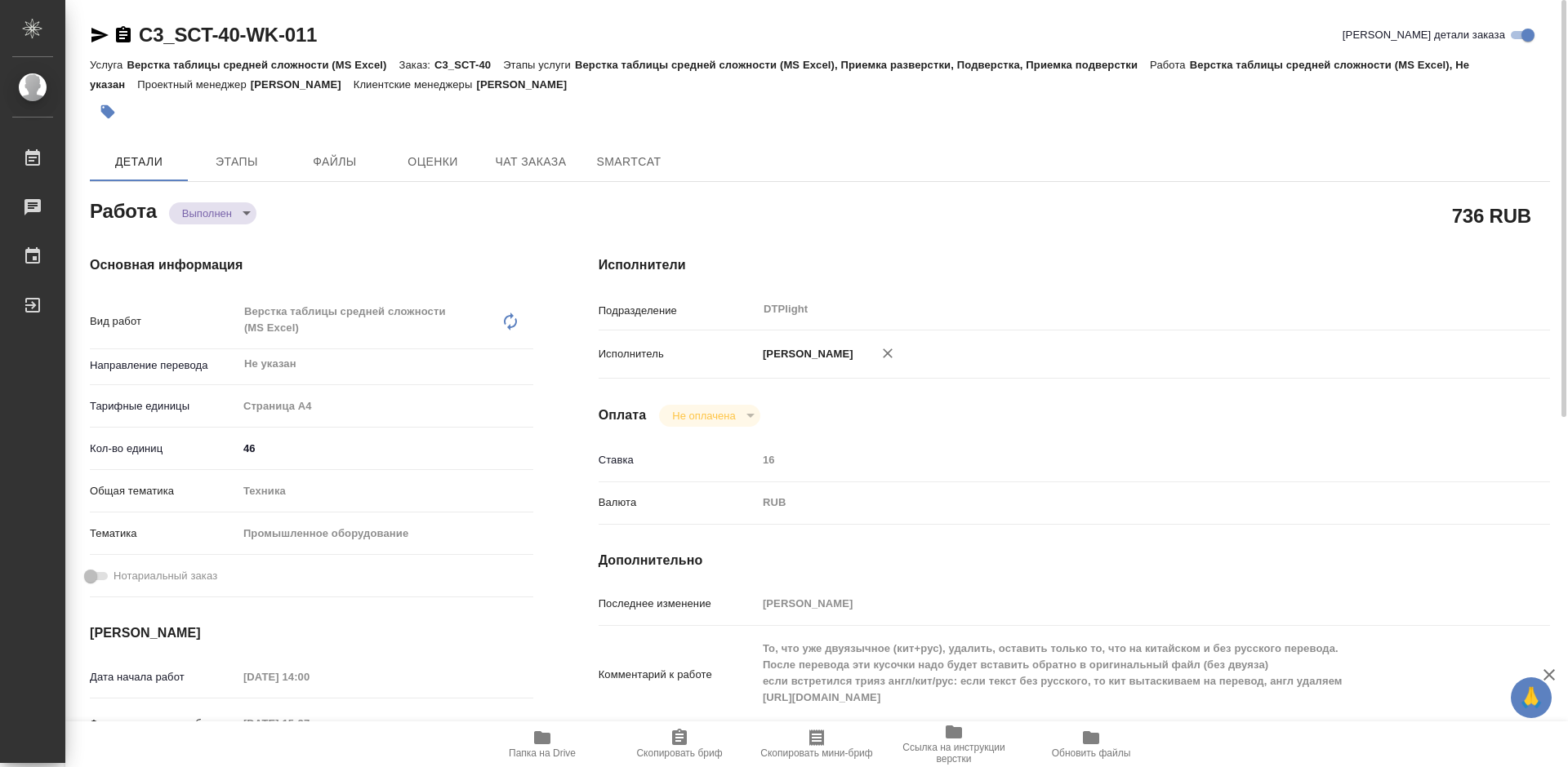
type textarea "x"
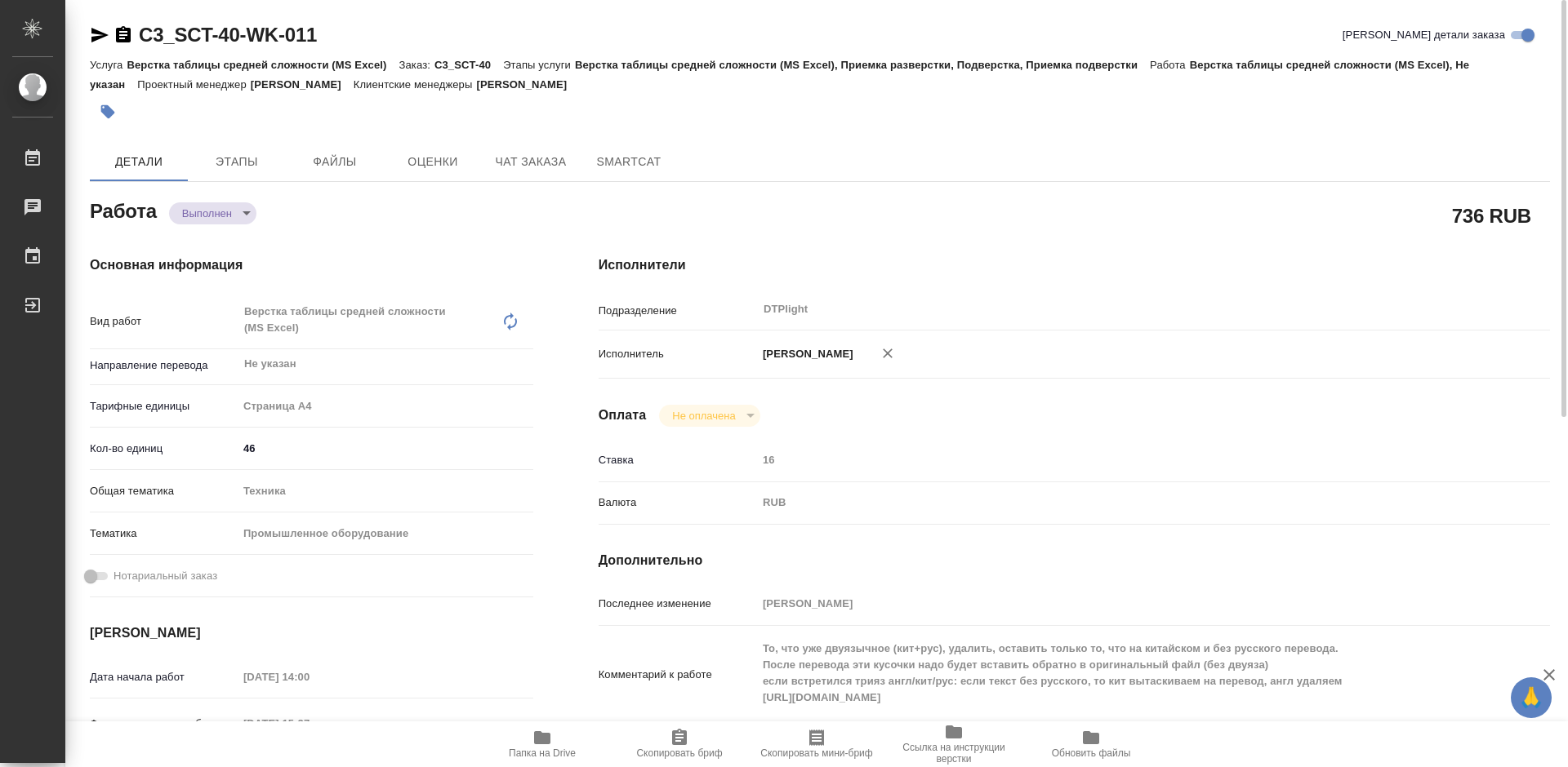
type textarea "x"
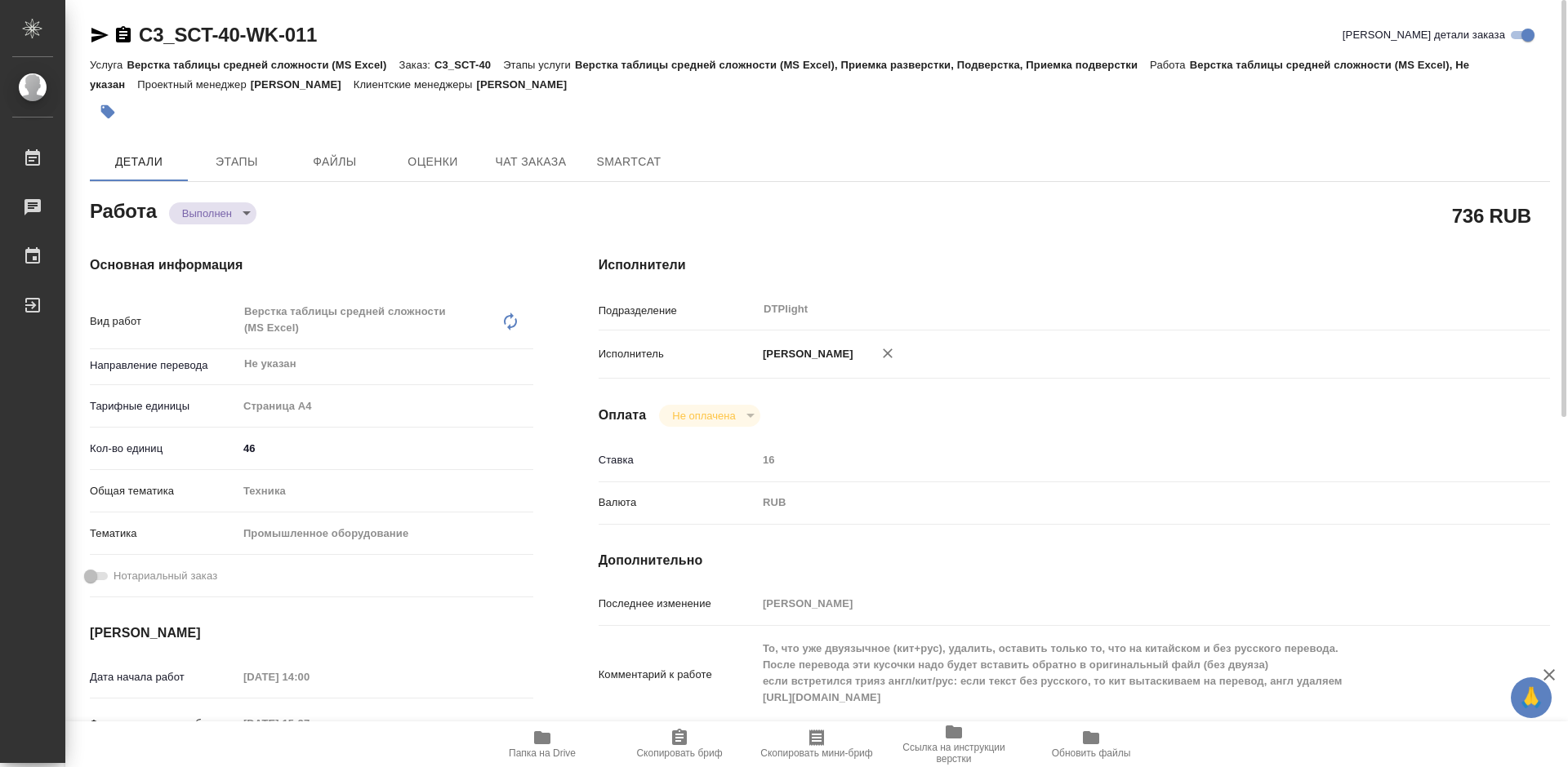
type textarea "x"
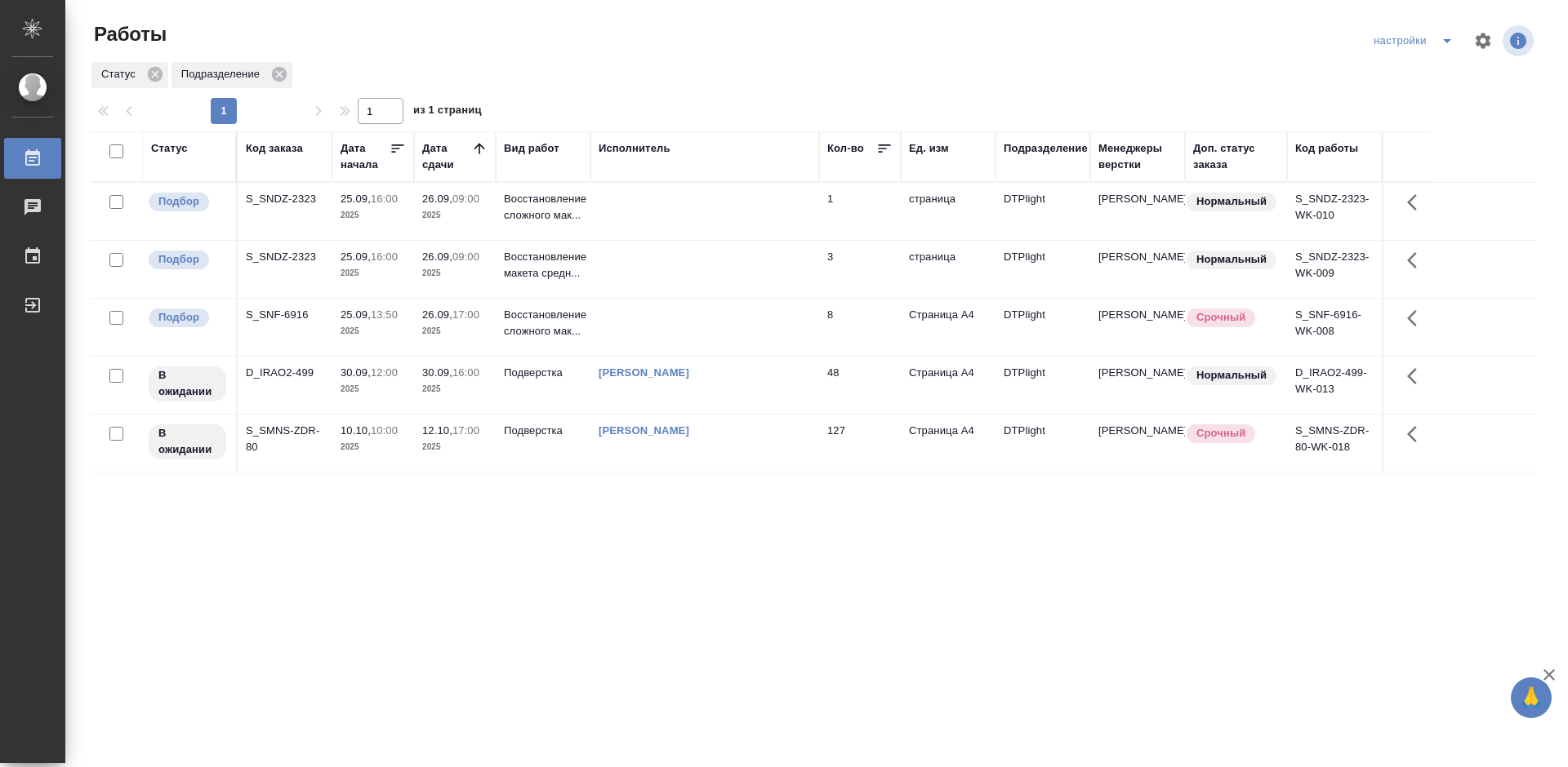
click at [766, 544] on div "Статус Код заказа Дата начала Дата сдачи Вид работ Исполнитель Кол-во Ед. изм П…" at bounding box center [814, 426] width 1448 height 588
click at [279, 312] on div "S_SNF-6916" at bounding box center [285, 315] width 79 height 17
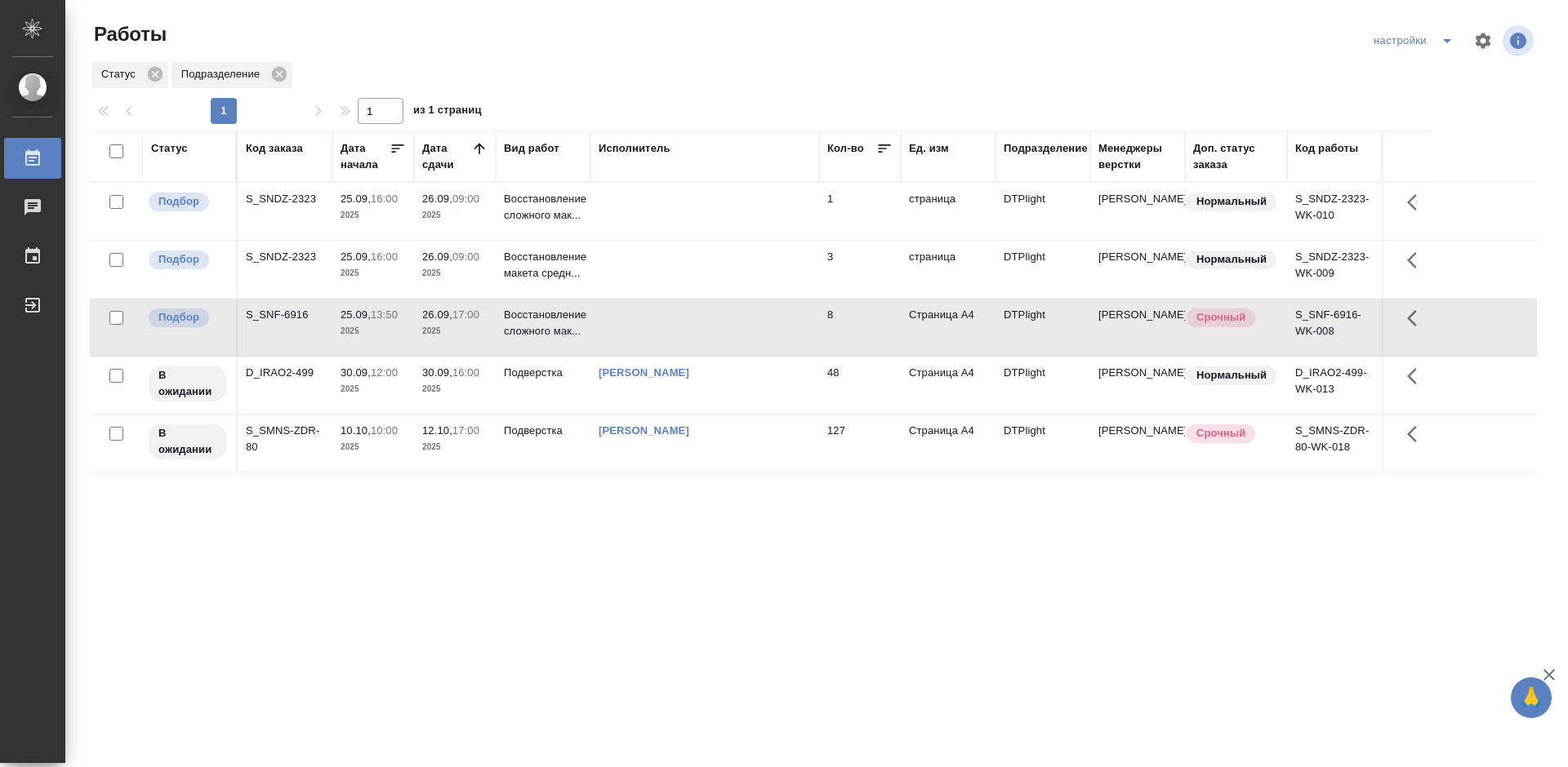
click at [279, 312] on div "S_SNF-6916" at bounding box center [285, 315] width 79 height 17
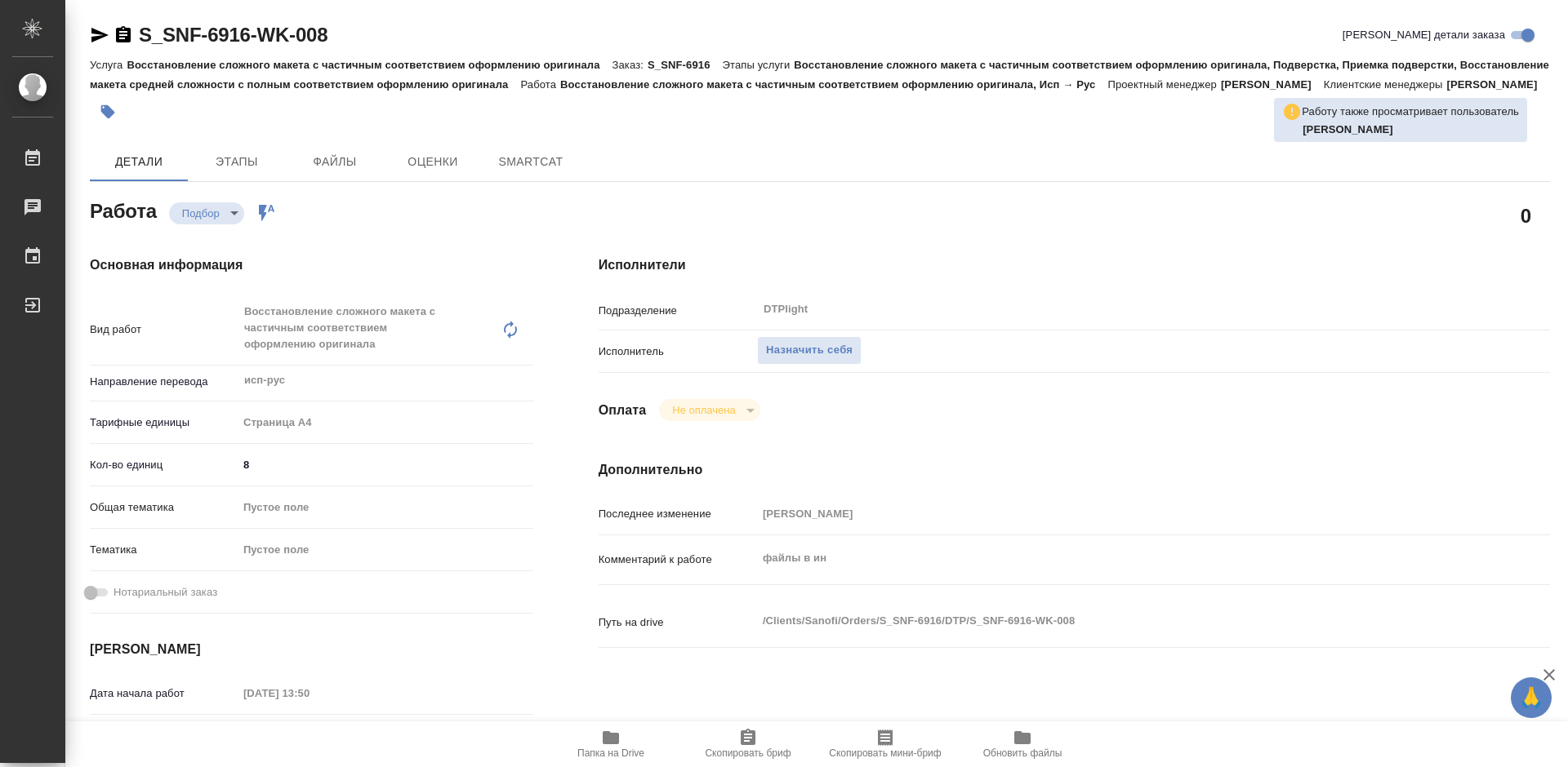
type textarea "x"
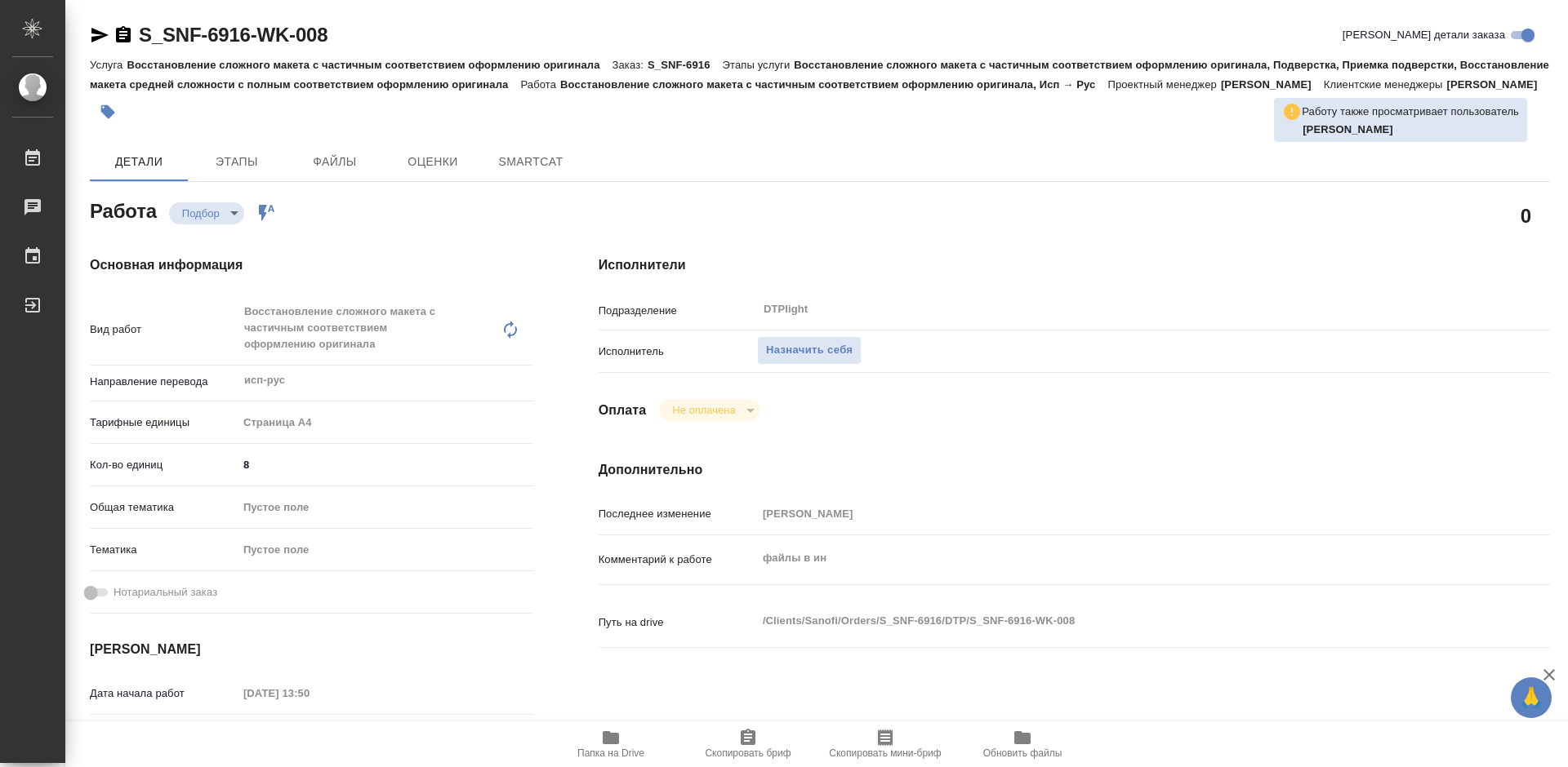
type textarea "x"
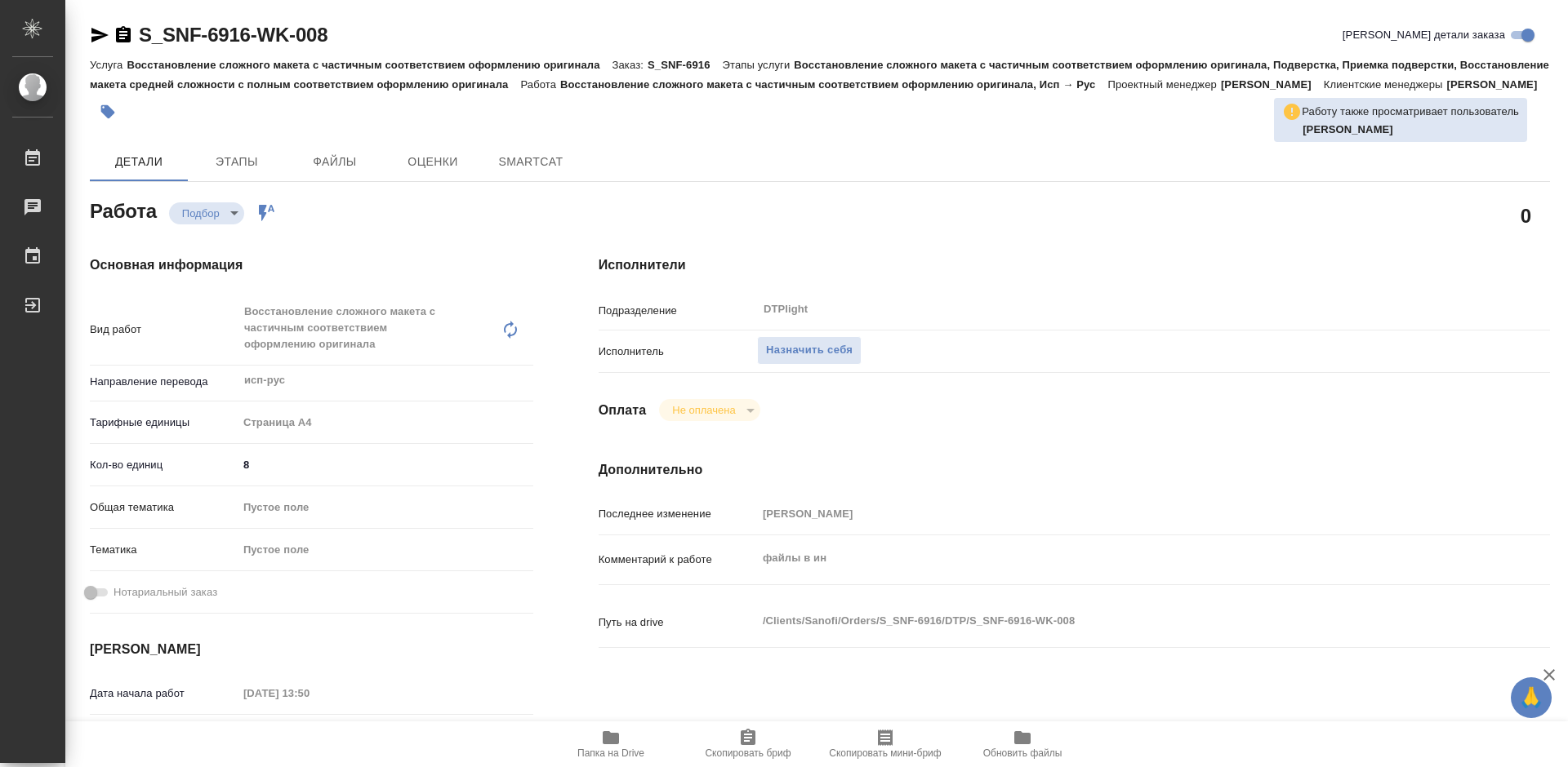
type textarea "x"
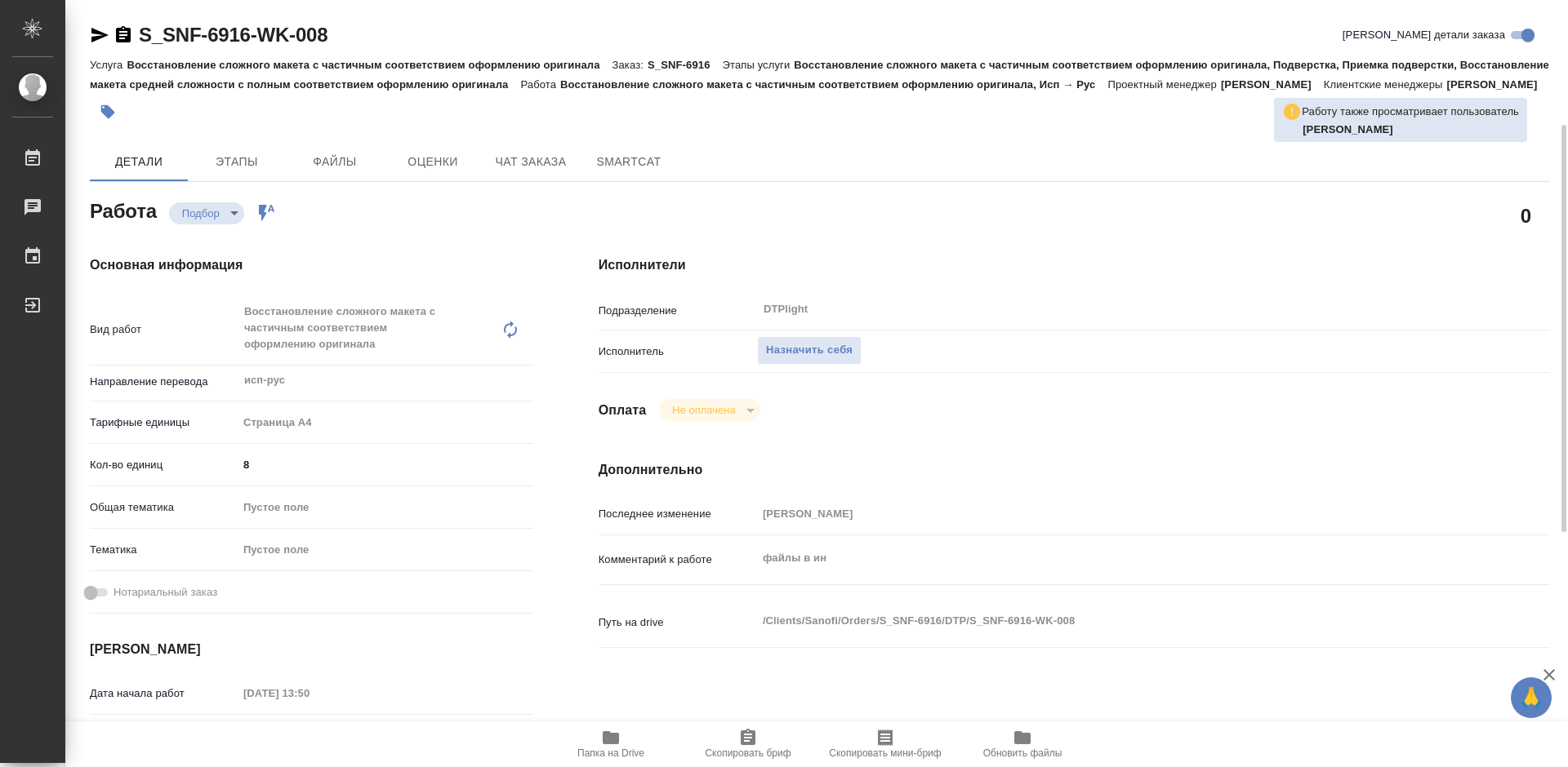
scroll to position [82, 0]
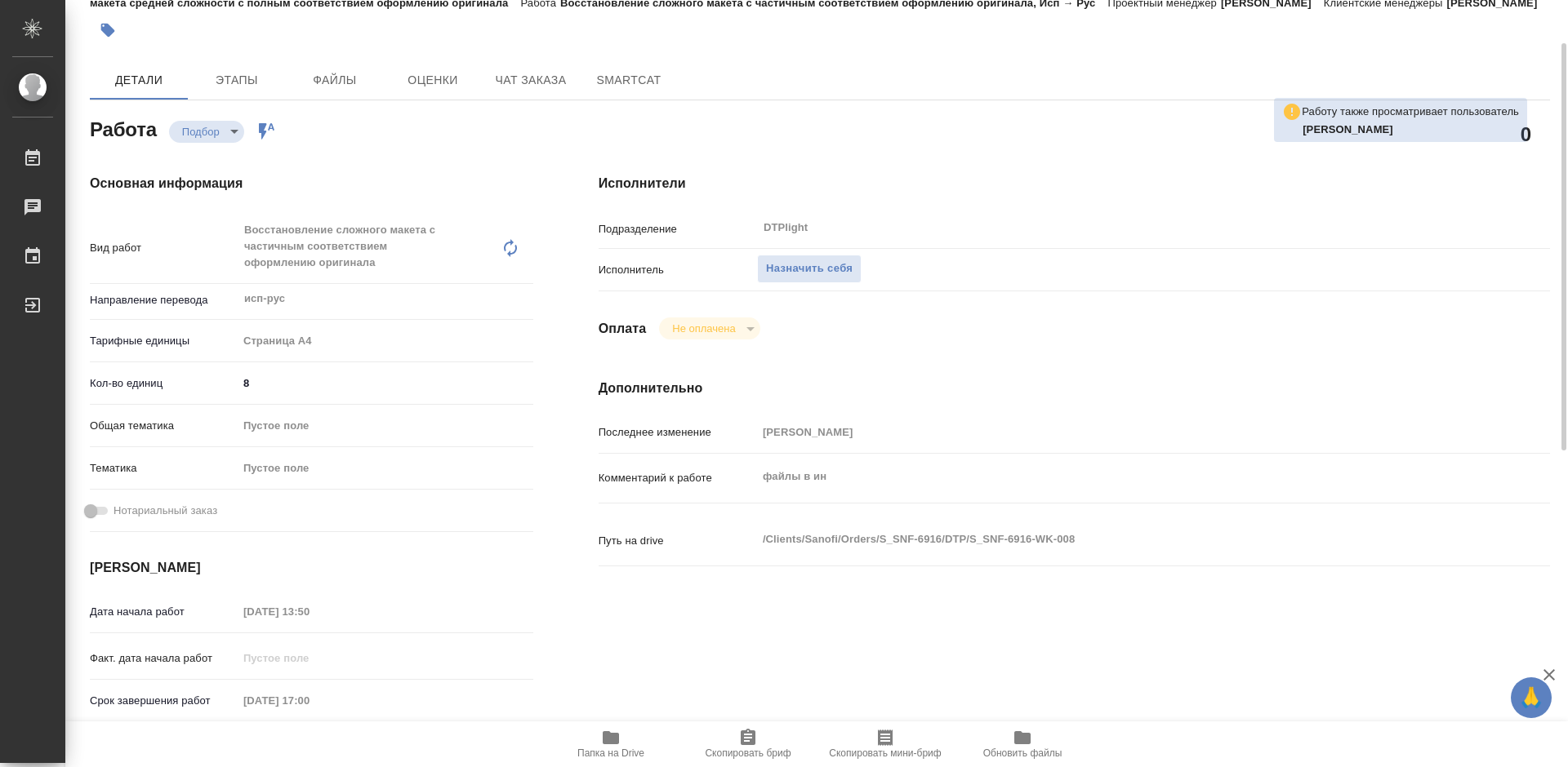
type textarea "x"
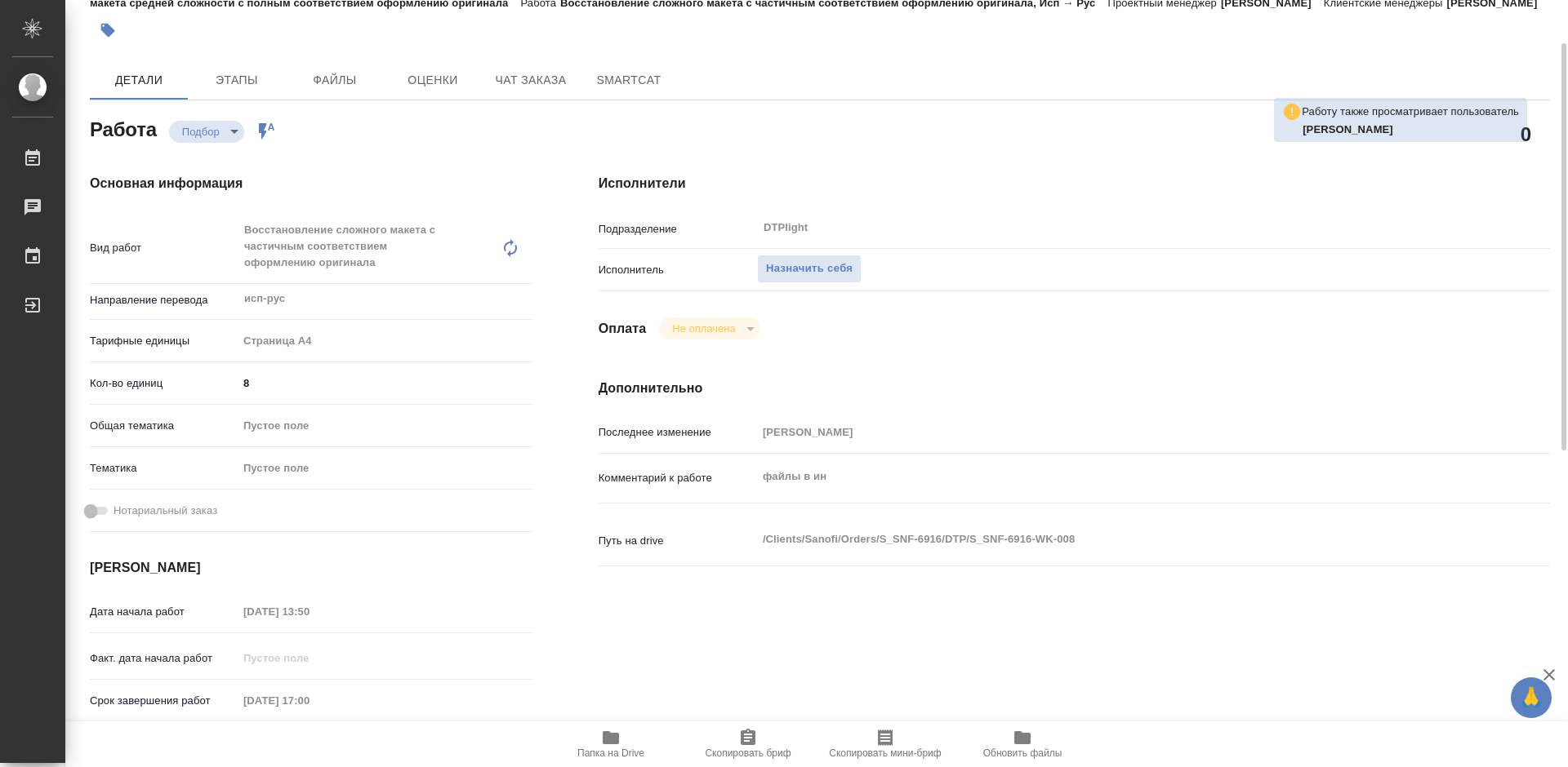
type textarea "x"
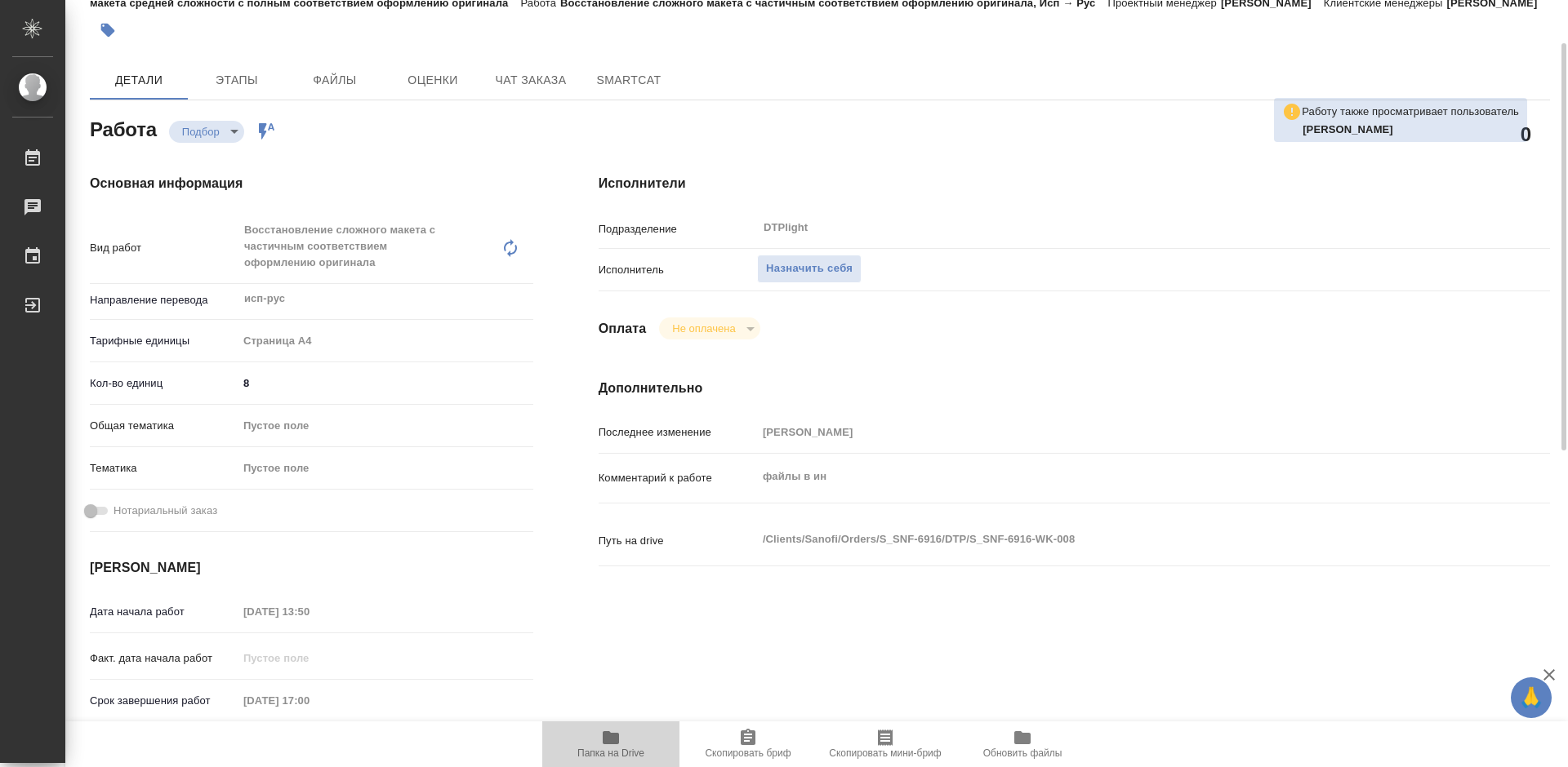
click at [604, 735] on icon "button" at bounding box center [610, 737] width 17 height 13
